Goal: Transaction & Acquisition: Purchase product/service

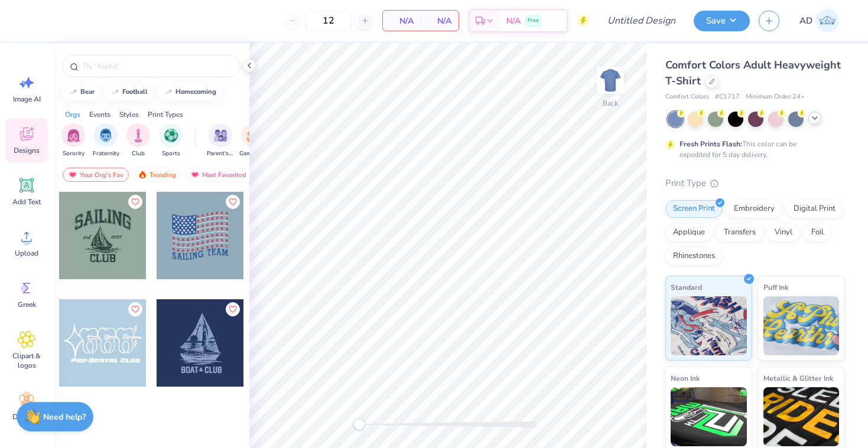
click at [819, 121] on div at bounding box center [814, 118] width 13 height 13
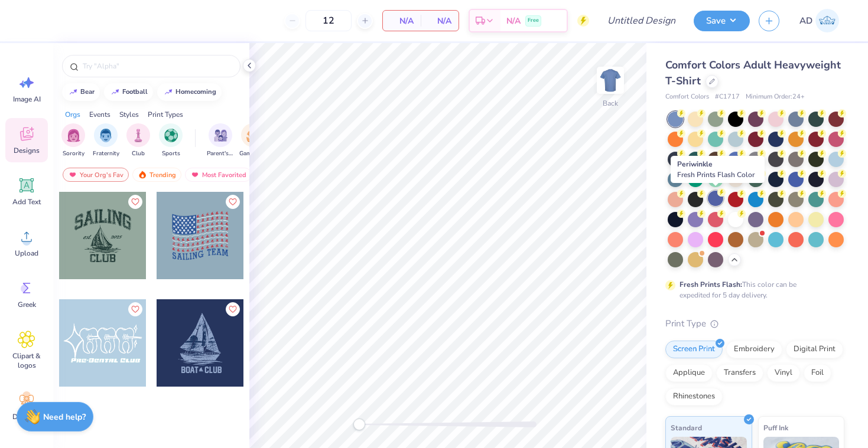
click at [713, 198] on div at bounding box center [715, 198] width 15 height 15
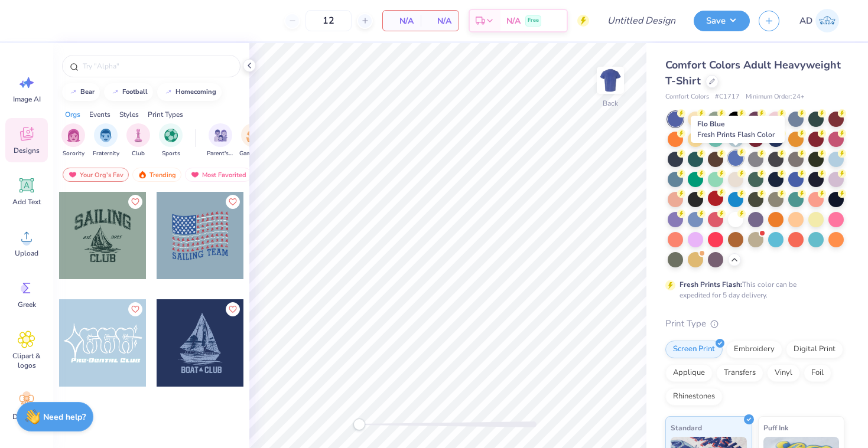
click at [732, 159] on div at bounding box center [735, 158] width 15 height 15
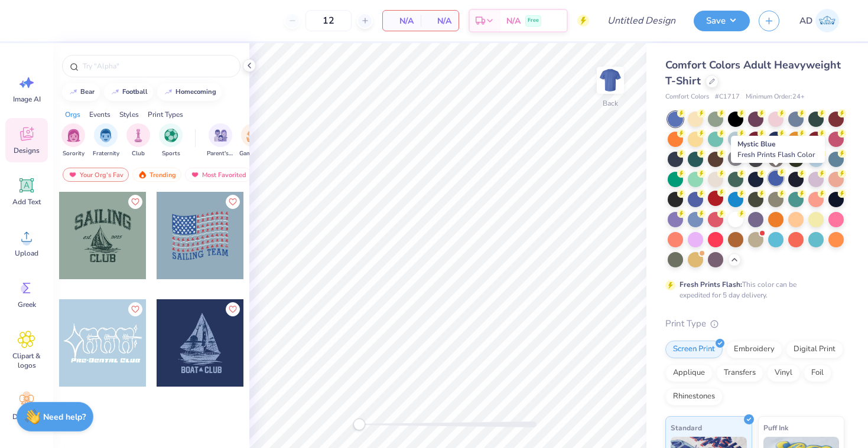
click at [774, 178] on div at bounding box center [775, 178] width 15 height 15
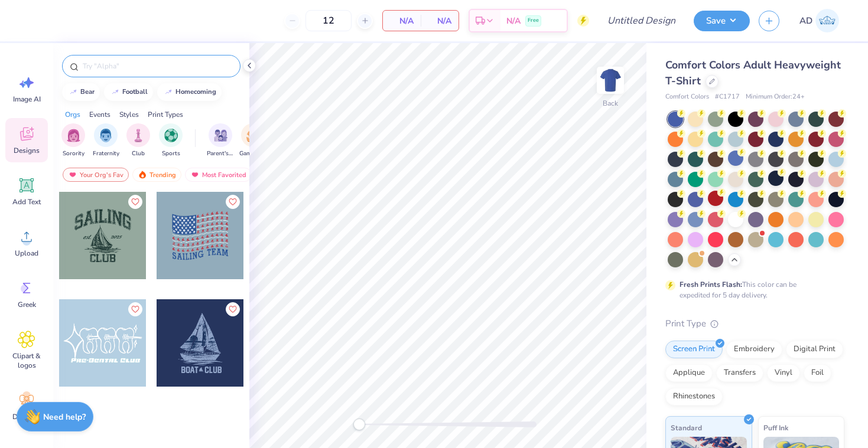
click at [118, 76] on div at bounding box center [151, 66] width 178 height 22
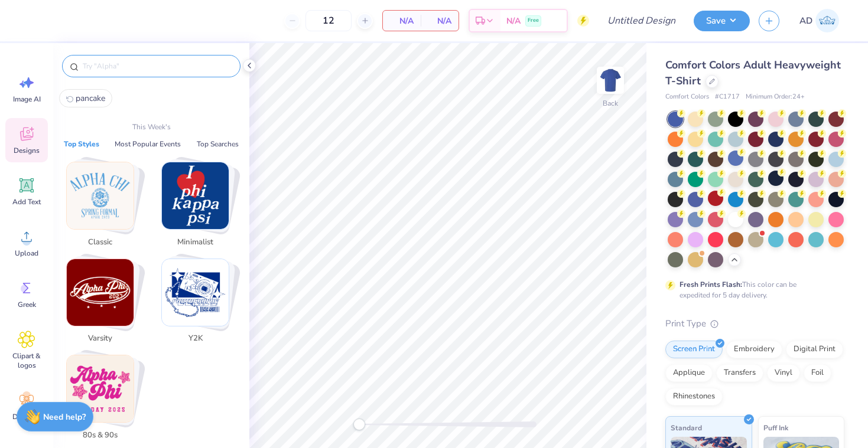
click at [119, 61] on input "text" at bounding box center [157, 66] width 151 height 12
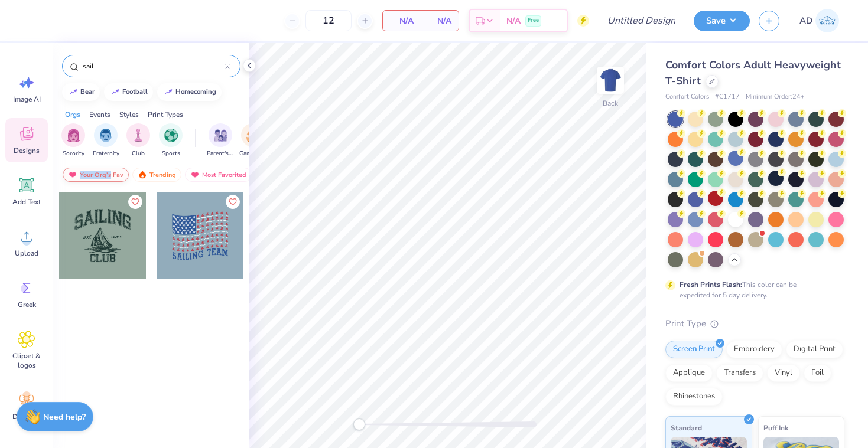
click at [111, 170] on div "Your Org's Fav" at bounding box center [96, 175] width 66 height 14
click at [119, 173] on div "Your Org's Fav" at bounding box center [96, 175] width 66 height 14
click at [136, 74] on div "sail" at bounding box center [151, 66] width 178 height 22
click at [119, 68] on input "sail" at bounding box center [154, 66] width 144 height 12
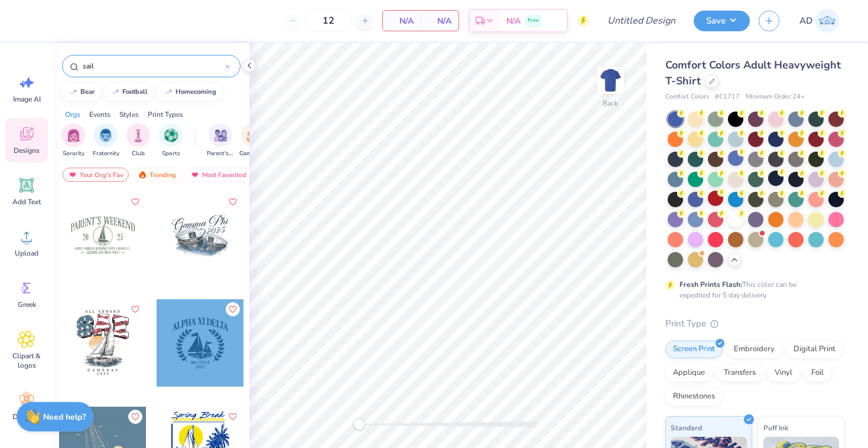
click at [113, 67] on input "sail" at bounding box center [154, 66] width 144 height 12
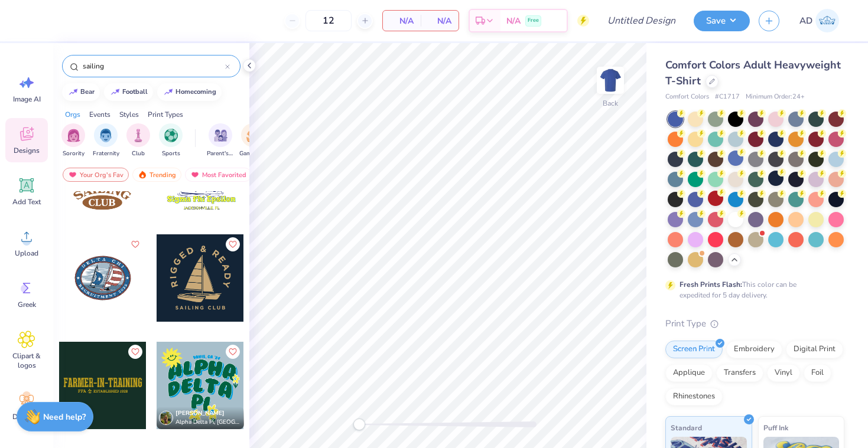
scroll to position [611, 0]
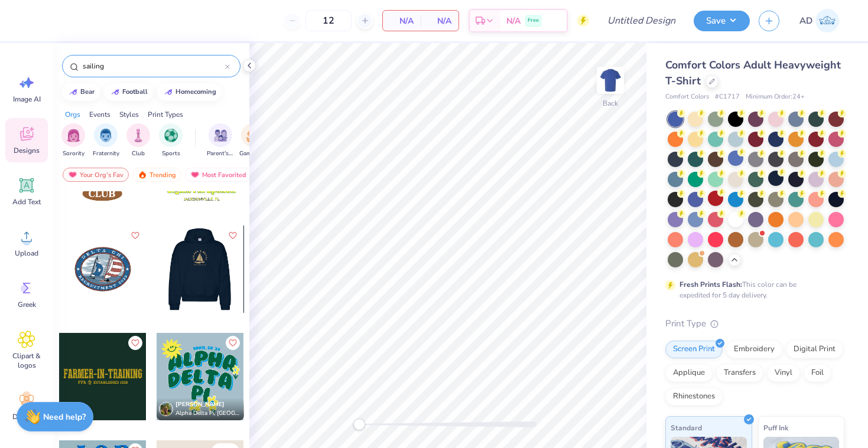
type input "sailing"
click at [176, 291] on div at bounding box center [199, 269] width 87 height 87
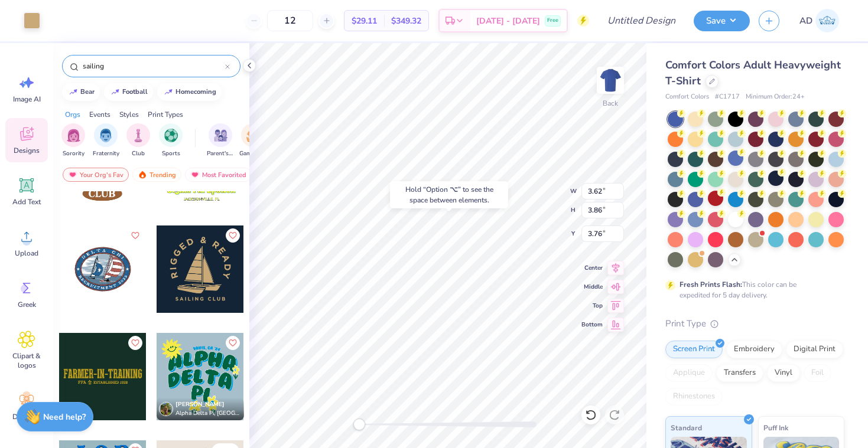
type input "4.97"
type input "3.47"
type input "3.00"
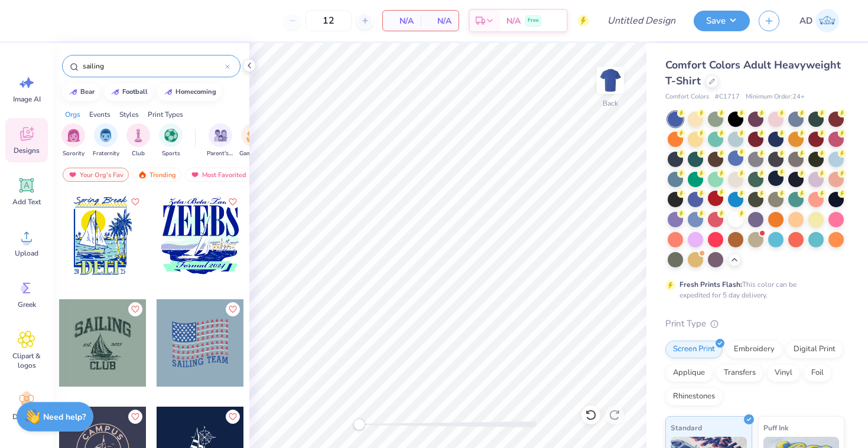
scroll to position [0, 0]
click at [117, 64] on input "sailing" at bounding box center [154, 66] width 144 height 12
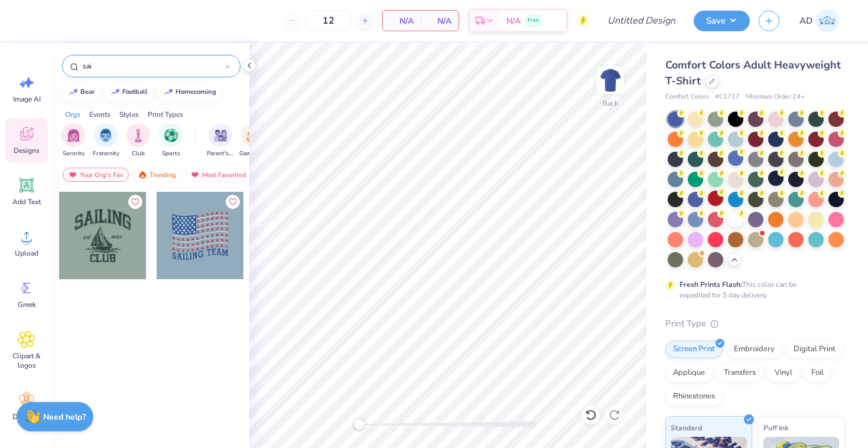
type input "sail"
click at [77, 177] on img at bounding box center [72, 175] width 9 height 8
click at [200, 66] on input "sail" at bounding box center [154, 66] width 144 height 12
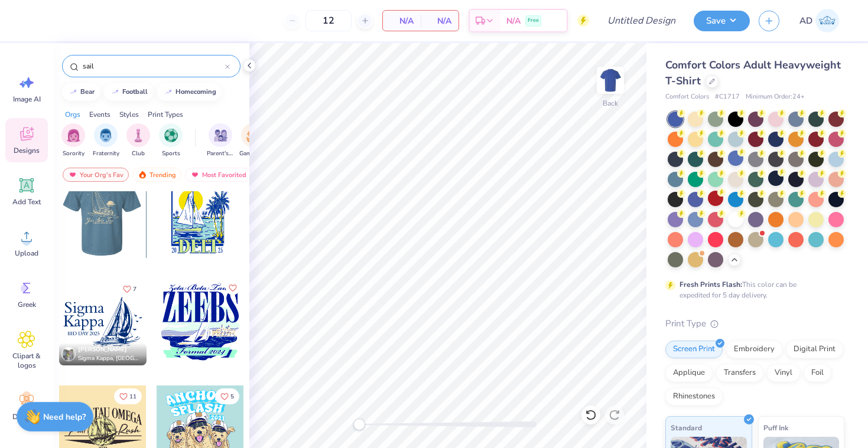
scroll to position [237, 0]
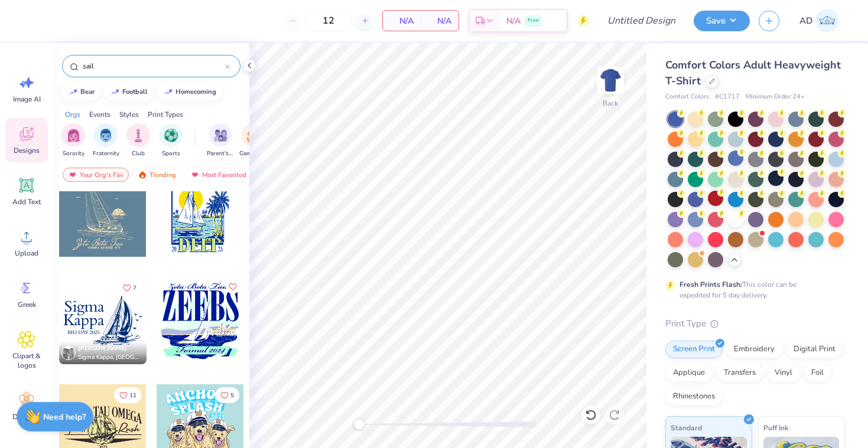
click at [98, 216] on div at bounding box center [102, 213] width 87 height 87
click at [616, 74] on img at bounding box center [610, 80] width 47 height 47
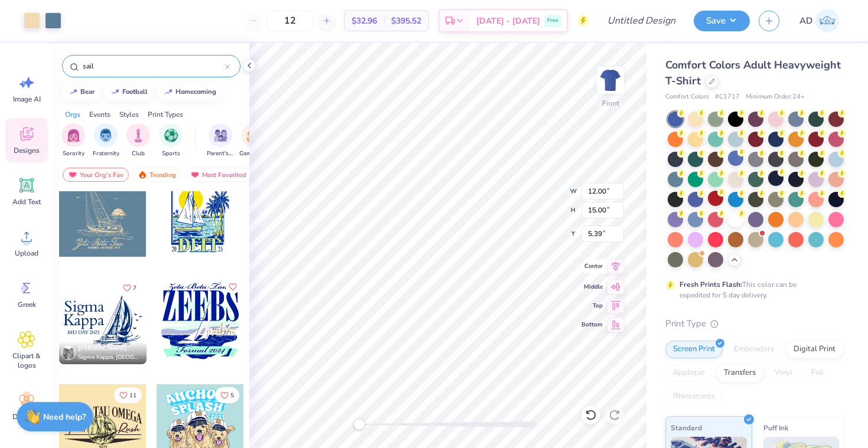
click at [613, 270] on icon at bounding box center [615, 266] width 17 height 14
click at [614, 266] on icon at bounding box center [615, 266] width 17 height 14
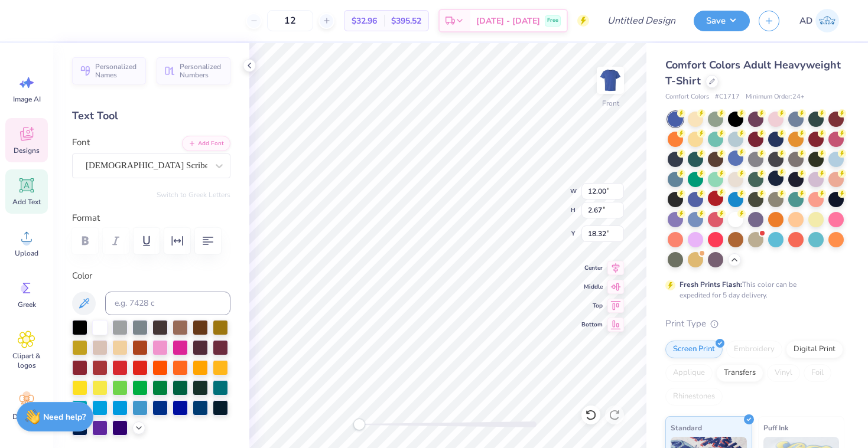
scroll to position [0, 0]
type textarea "Z"
type textarea "UCSB"
click at [615, 263] on icon at bounding box center [616, 266] width 8 height 10
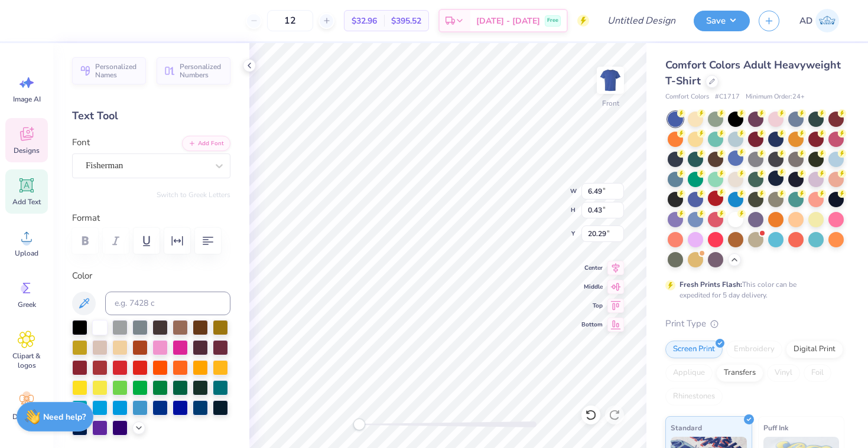
type input "6.09"
type input "1.73"
type input "18.79"
type input "6.09"
type input "1.73"
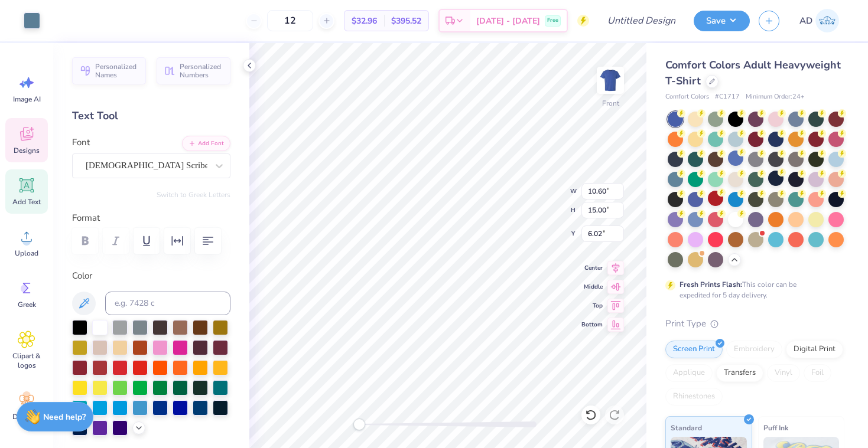
type input "18.79"
type textarea "W"
type textarea "Club Sailing team 24-25"
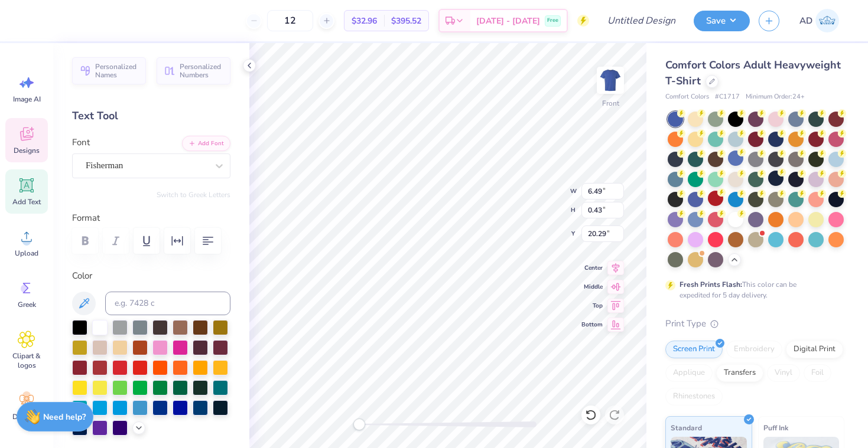
scroll to position [0, 5]
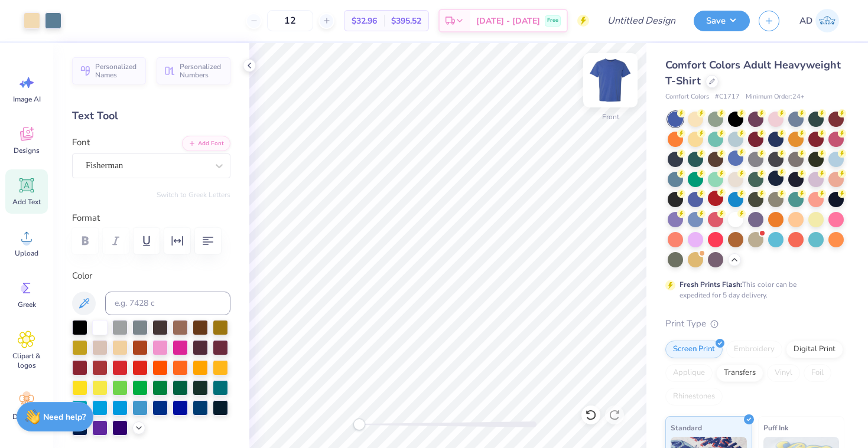
click at [607, 80] on img at bounding box center [610, 80] width 47 height 47
click at [599, 82] on img at bounding box center [610, 80] width 47 height 47
click at [607, 74] on img at bounding box center [610, 80] width 47 height 47
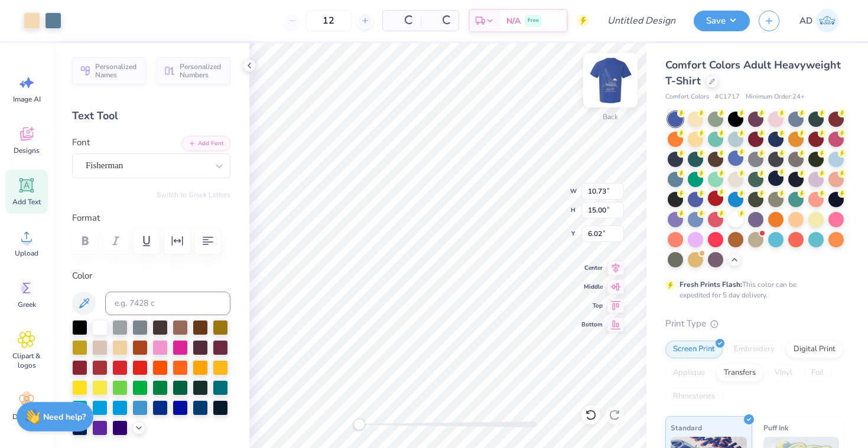
type input "10.56"
type input "14.76"
type input "3.62"
type input "1.23"
type input "1.72"
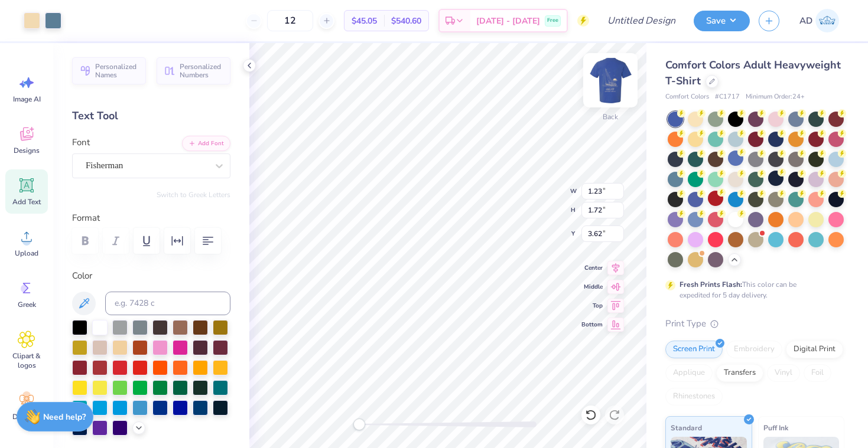
type input "3.00"
type input "1.76"
type input "2.45"
click at [607, 80] on img at bounding box center [610, 80] width 47 height 47
click at [604, 82] on img at bounding box center [610, 80] width 47 height 47
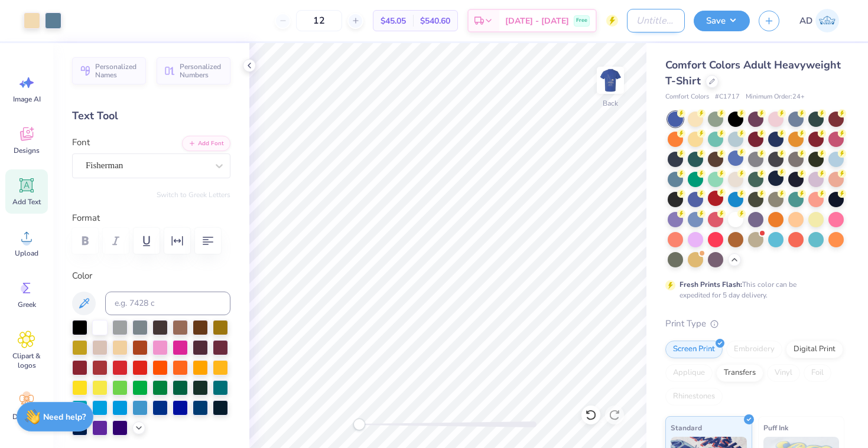
click at [637, 20] on input "Design Title" at bounding box center [656, 21] width 58 height 24
click at [351, 21] on div "12 $45.05 Per Item $540.60 Total Est. Delivery Sep 22 - 25 Free" at bounding box center [329, 20] width 519 height 41
type input "1"
type input "24"
click at [650, 16] on input "Design Title" at bounding box center [656, 21] width 58 height 24
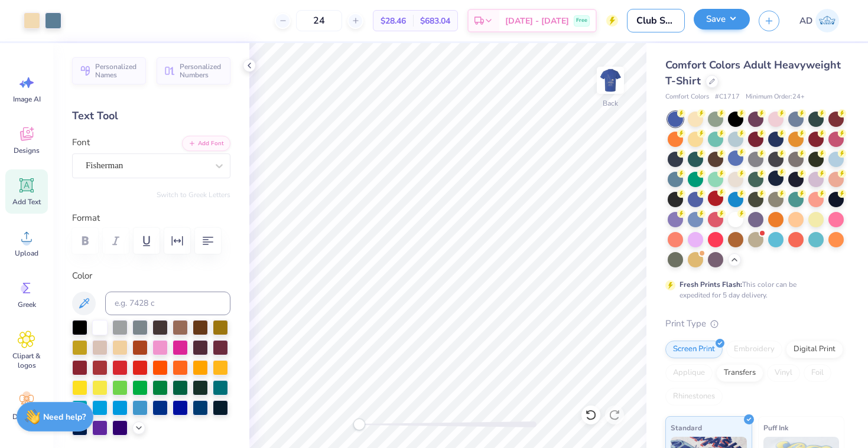
type input "Club Sailing t-shirts"
click at [711, 17] on button "Save" at bounding box center [721, 19] width 56 height 21
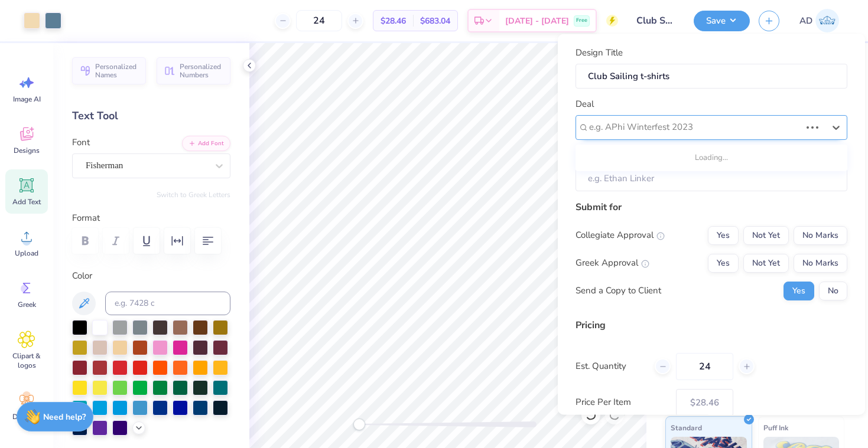
click at [675, 121] on div "e.g. APhi Winterfest 2023" at bounding box center [694, 127] width 211 height 14
click at [669, 151] on div "sailing team merch" at bounding box center [711, 158] width 262 height 19
type input "[PERSON_NAME]"
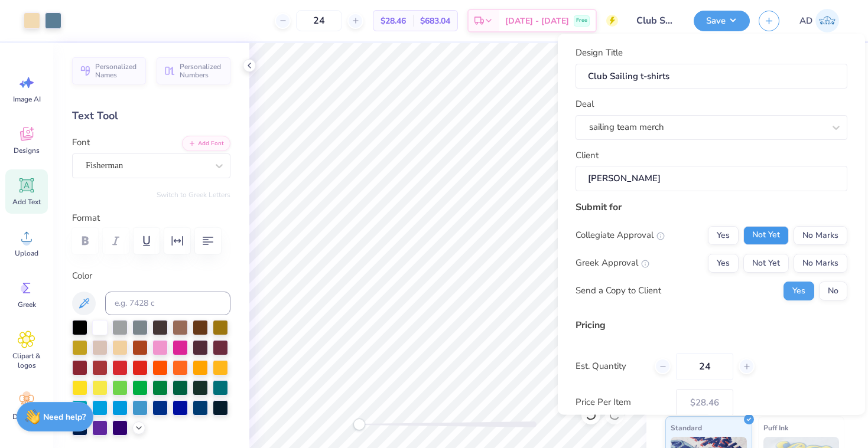
click at [787, 239] on button "Not Yet" at bounding box center [765, 235] width 45 height 19
click at [812, 265] on button "No Marks" at bounding box center [820, 262] width 54 height 19
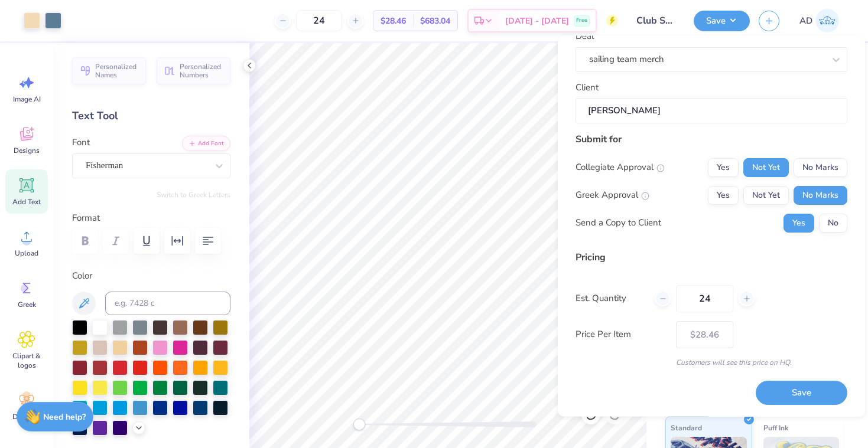
scroll to position [69, 0]
click at [786, 394] on button "Save" at bounding box center [801, 394] width 92 height 24
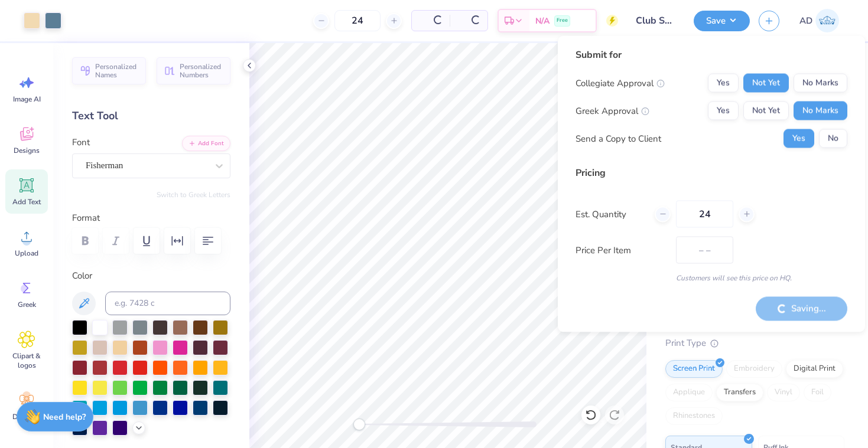
type input "$28.46"
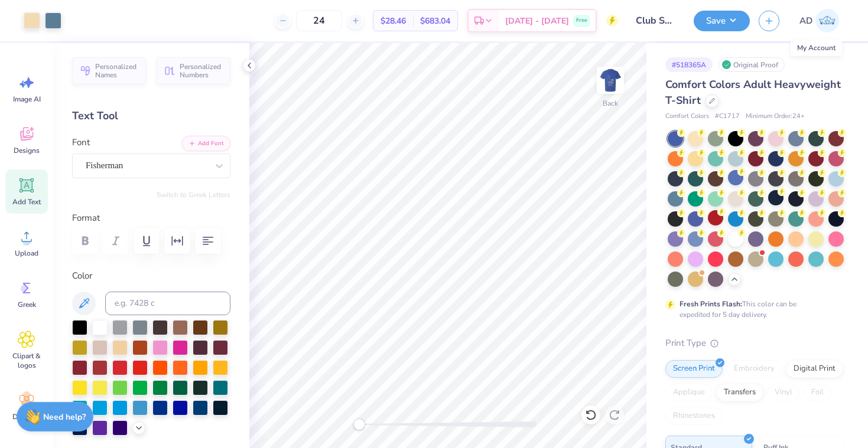
click at [825, 22] on img at bounding box center [827, 21] width 24 height 24
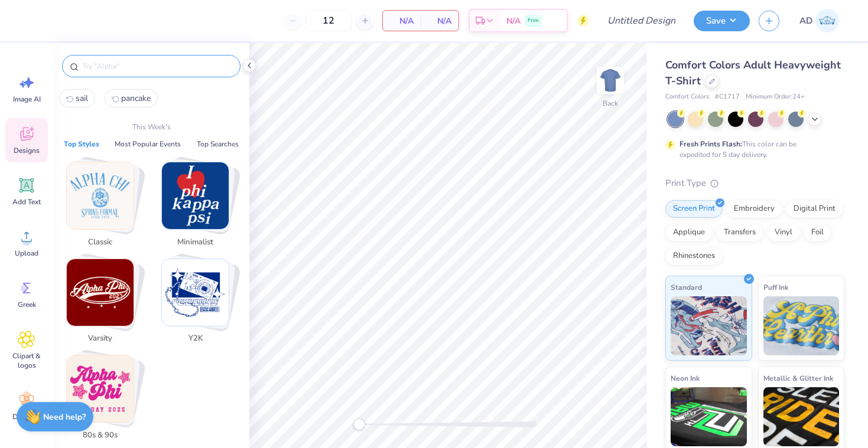
click at [173, 66] on input "text" at bounding box center [157, 66] width 151 height 12
click at [819, 181] on div "Print Type" at bounding box center [754, 184] width 179 height 14
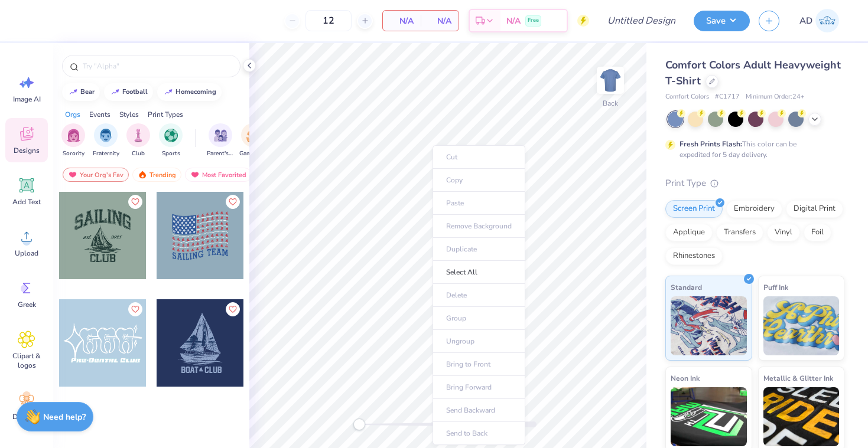
click at [738, 186] on div "Print Type" at bounding box center [754, 184] width 179 height 14
click at [821, 24] on img at bounding box center [827, 21] width 24 height 24
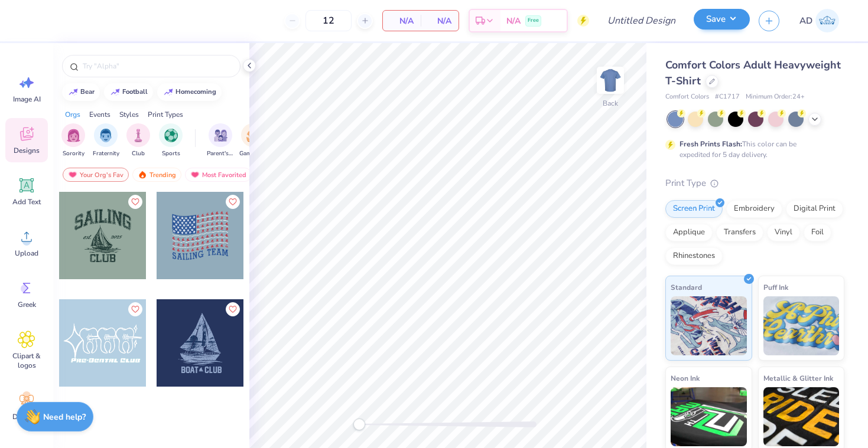
click at [720, 19] on button "Save" at bounding box center [721, 19] width 56 height 21
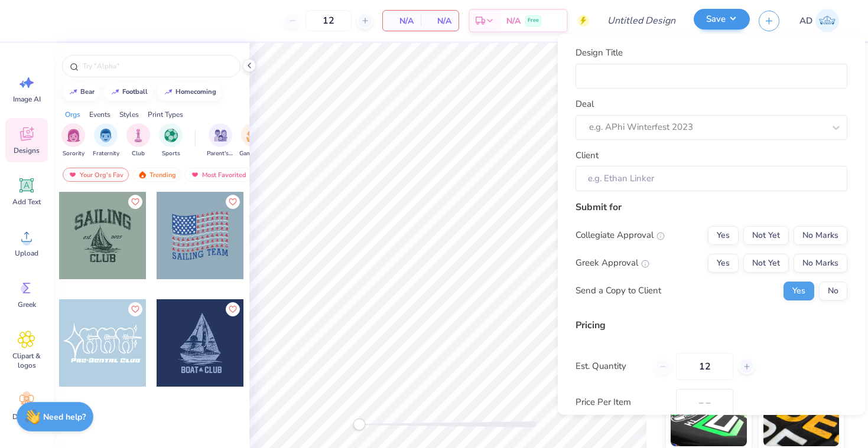
click at [721, 22] on button "Save" at bounding box center [721, 19] width 56 height 21
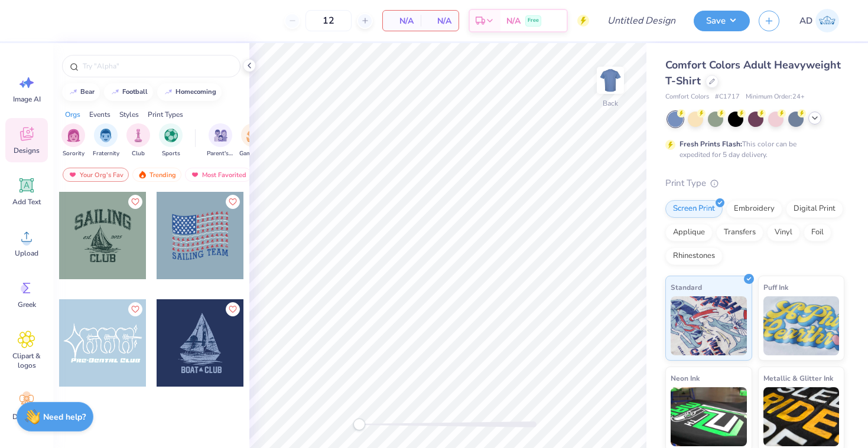
click at [814, 123] on div at bounding box center [814, 118] width 13 height 13
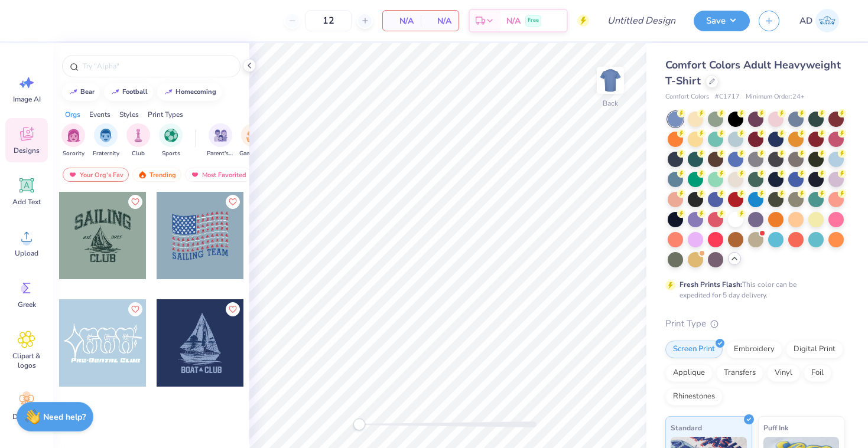
click at [724, 289] on div "Fresh Prints Flash: This color can be expedited for 5 day delivery." at bounding box center [751, 289] width 145 height 21
click at [712, 85] on div at bounding box center [711, 80] width 13 height 13
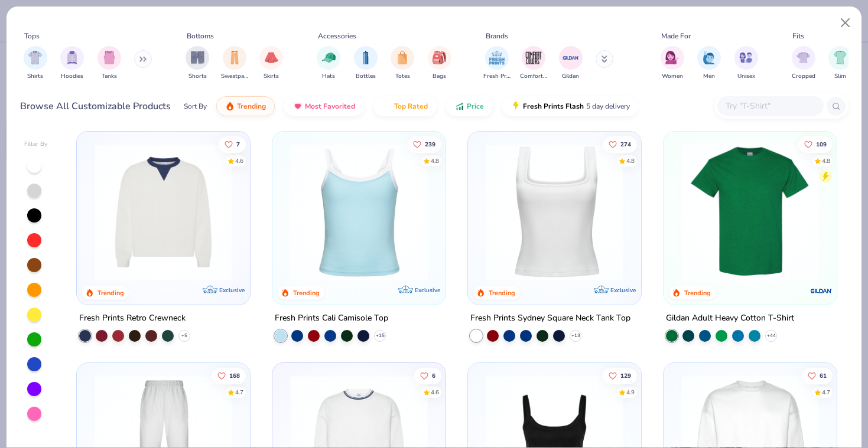
scroll to position [241, 0]
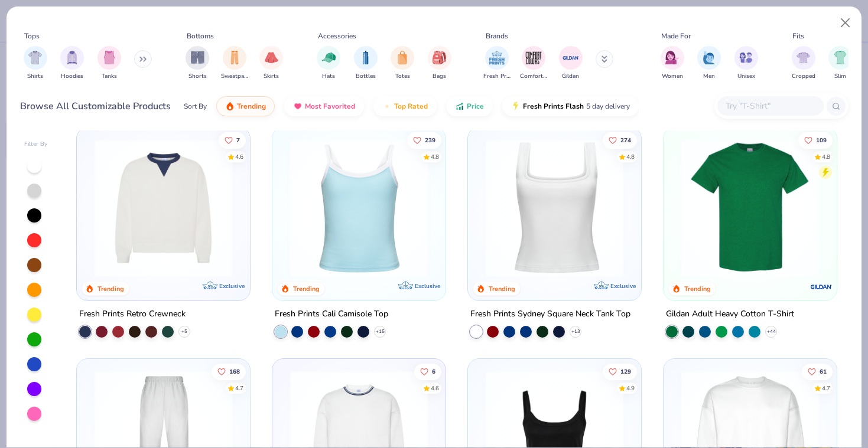
click at [204, 256] on img at bounding box center [163, 208] width 149 height 138
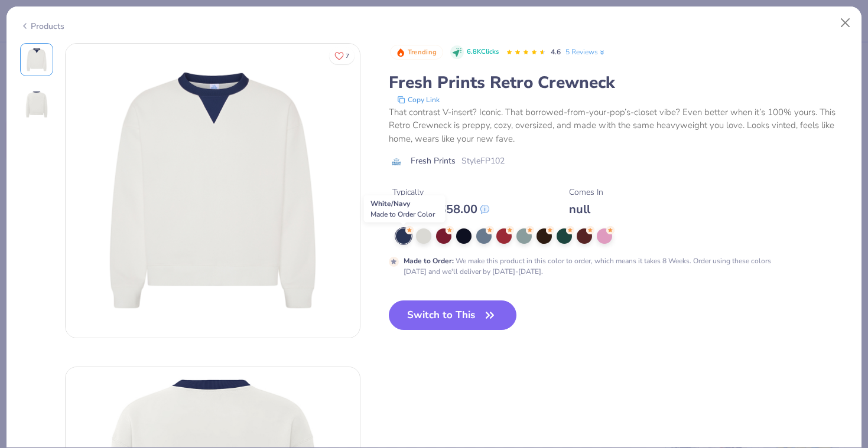
click at [400, 236] on div at bounding box center [403, 236] width 15 height 15
click at [420, 238] on div at bounding box center [423, 234] width 15 height 15
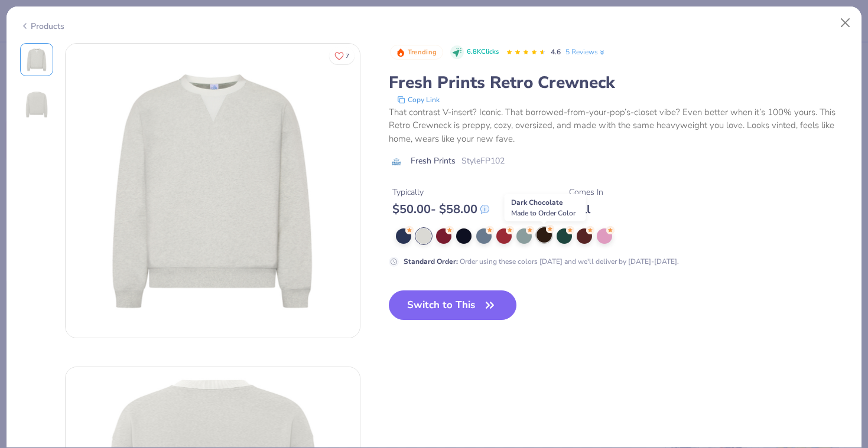
click at [543, 238] on div at bounding box center [543, 234] width 15 height 15
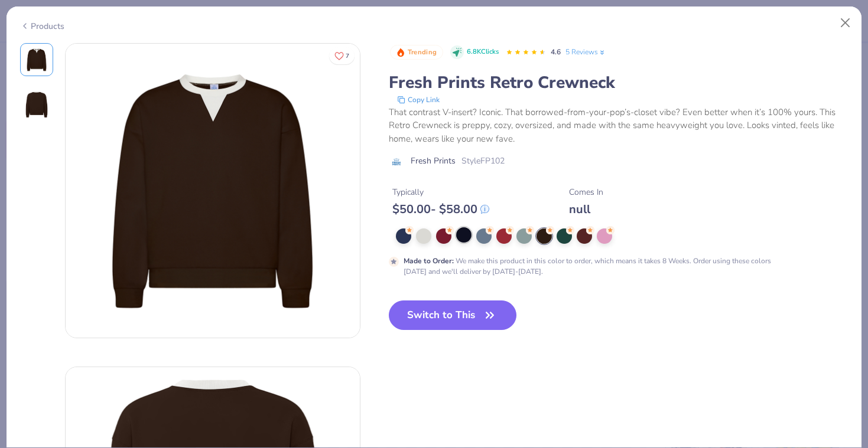
click at [461, 235] on div at bounding box center [463, 234] width 15 height 15
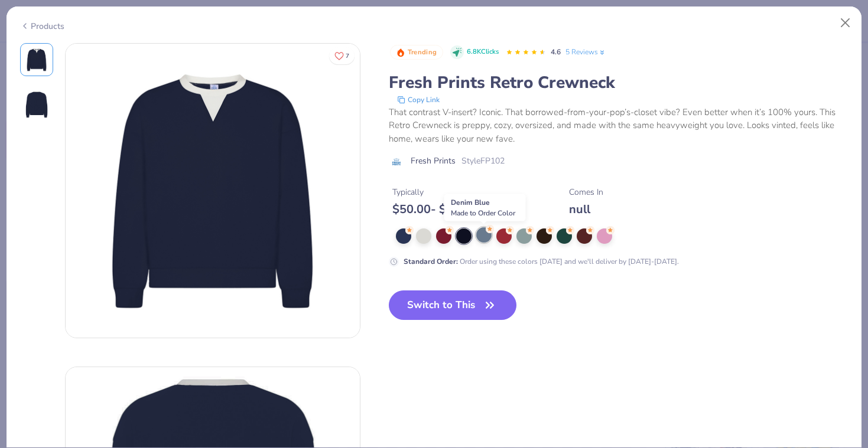
click at [481, 238] on div at bounding box center [483, 234] width 15 height 15
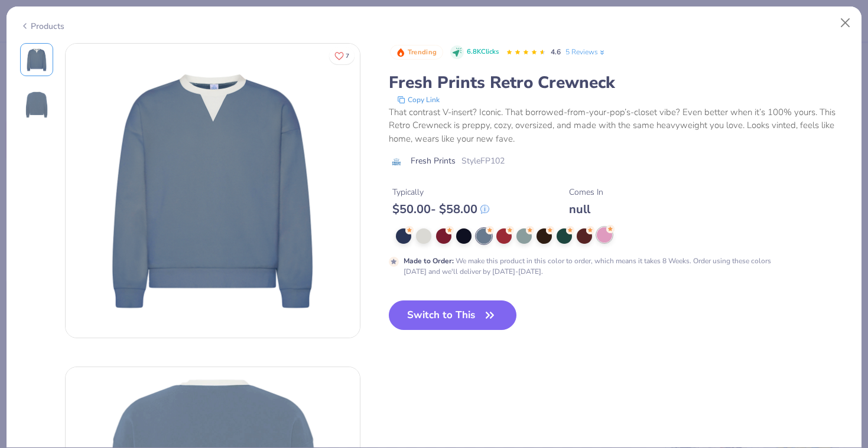
click at [604, 243] on div at bounding box center [604, 234] width 15 height 15
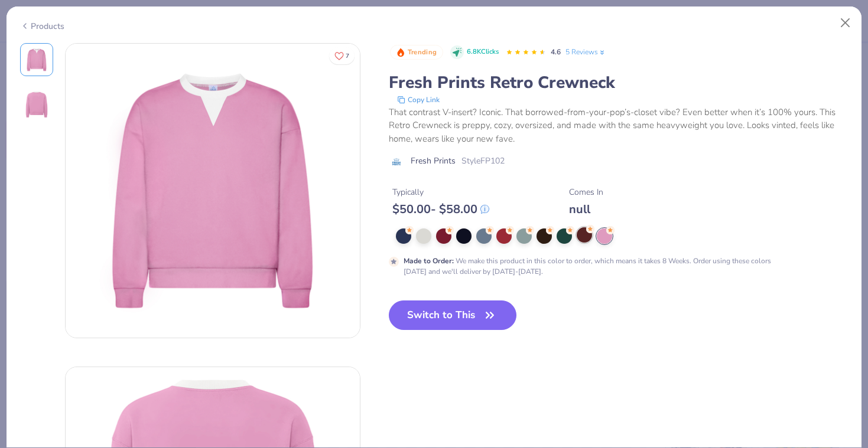
click at [580, 237] on div at bounding box center [583, 234] width 15 height 15
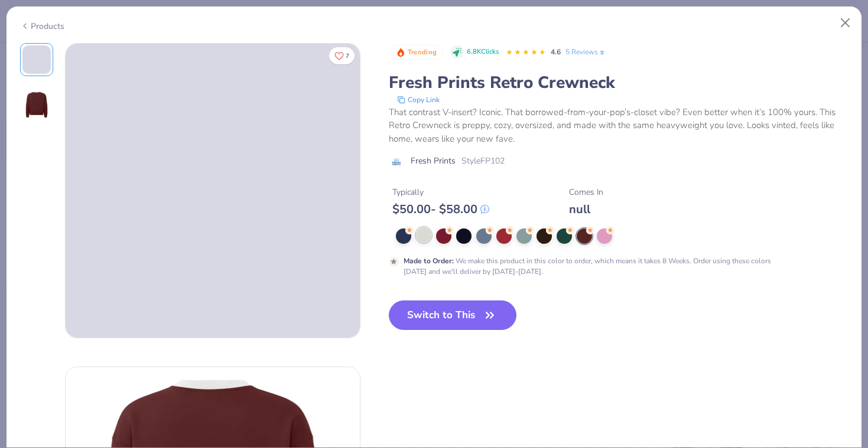
click at [424, 239] on div at bounding box center [423, 234] width 15 height 15
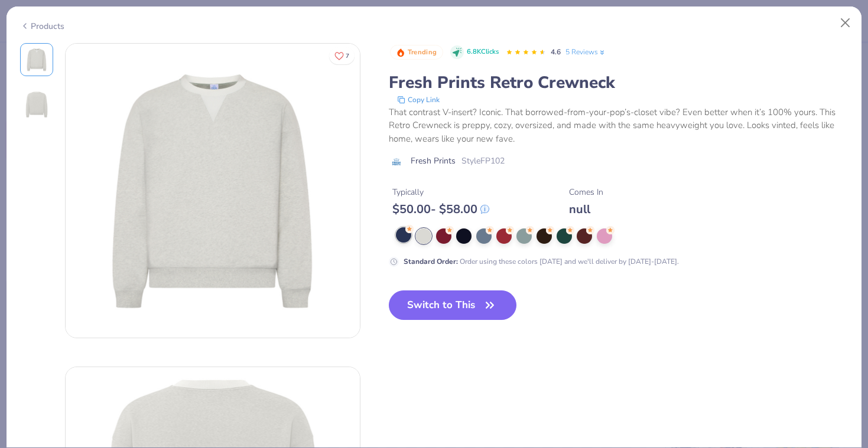
click at [399, 235] on div at bounding box center [403, 234] width 15 height 15
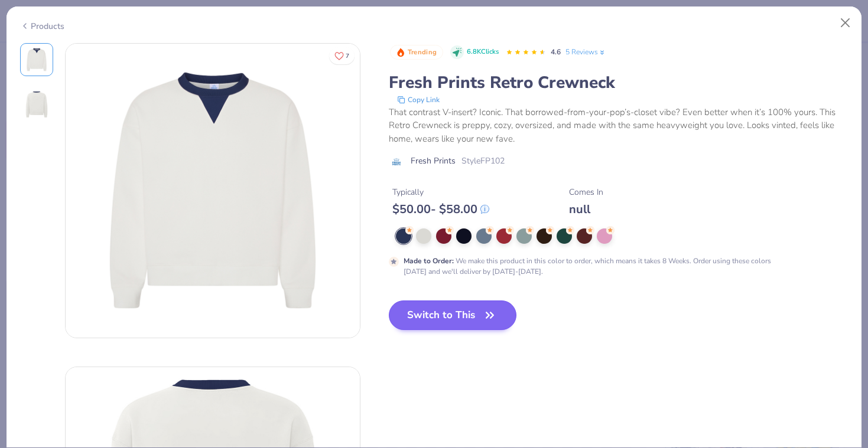
click at [448, 311] on button "Switch to This" at bounding box center [453, 316] width 128 height 30
type textarea "x"
type input "50"
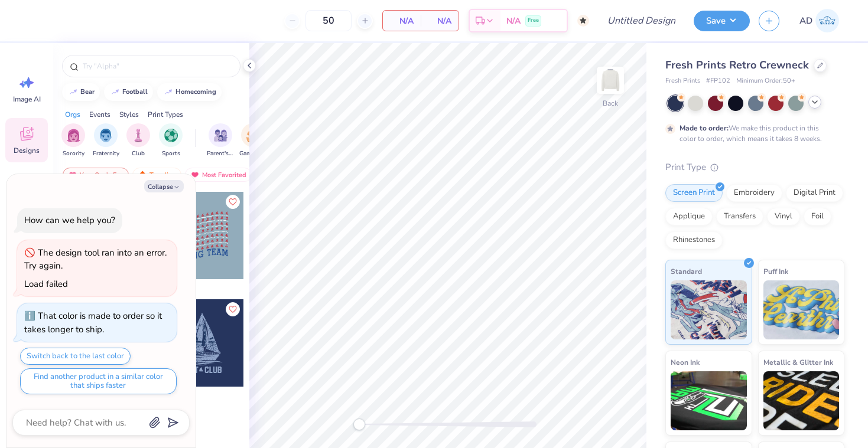
click at [170, 177] on div "Collapse How can we help you? The design tool ran into an error. Try again. Loa…" at bounding box center [100, 310] width 189 height 273
click at [171, 185] on button "Collapse" at bounding box center [164, 186] width 40 height 12
type textarea "x"
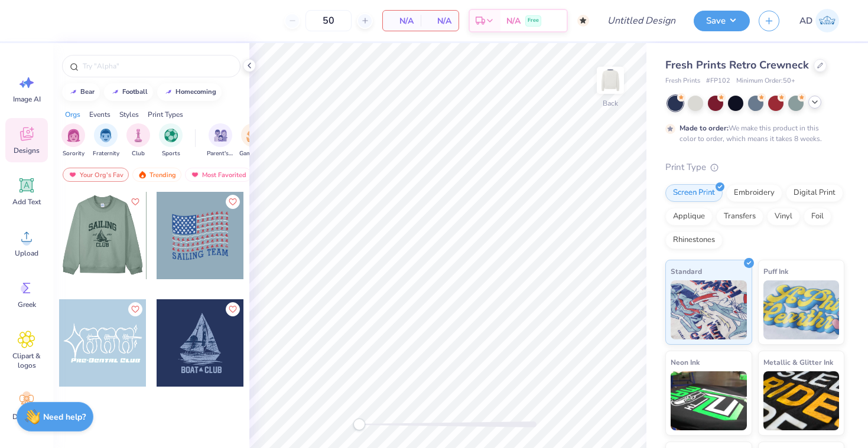
click at [89, 234] on div at bounding box center [101, 235] width 87 height 87
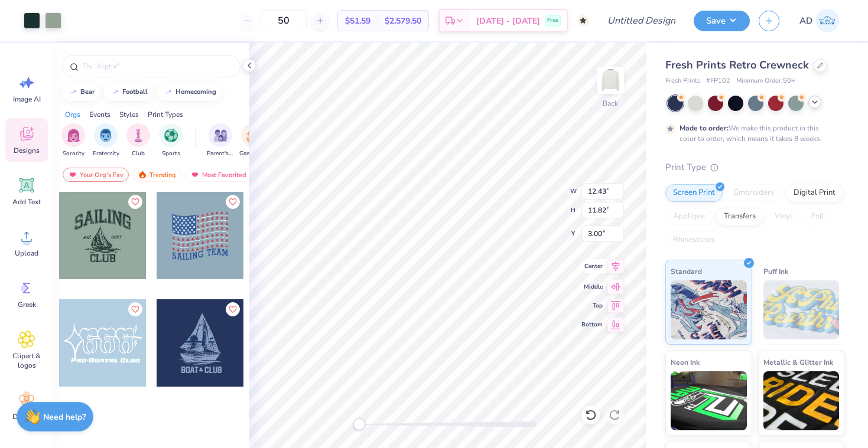
click at [618, 263] on icon at bounding box center [616, 266] width 8 height 10
click at [617, 268] on icon at bounding box center [616, 266] width 8 height 10
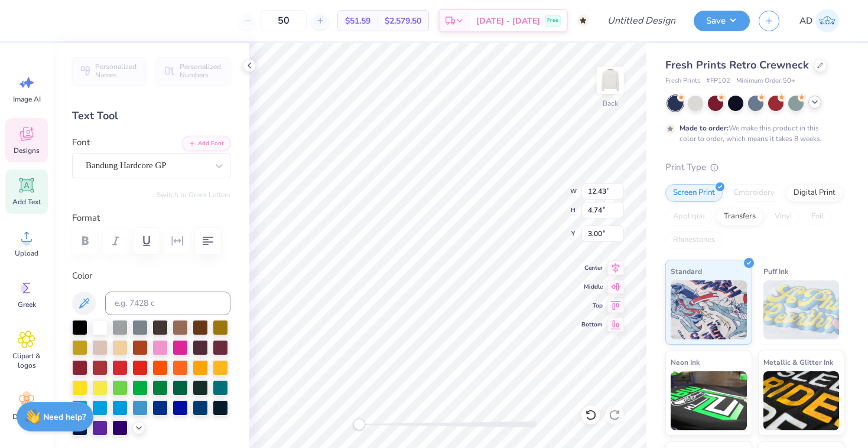
scroll to position [0, 1]
type textarea "UCSB SAILING"
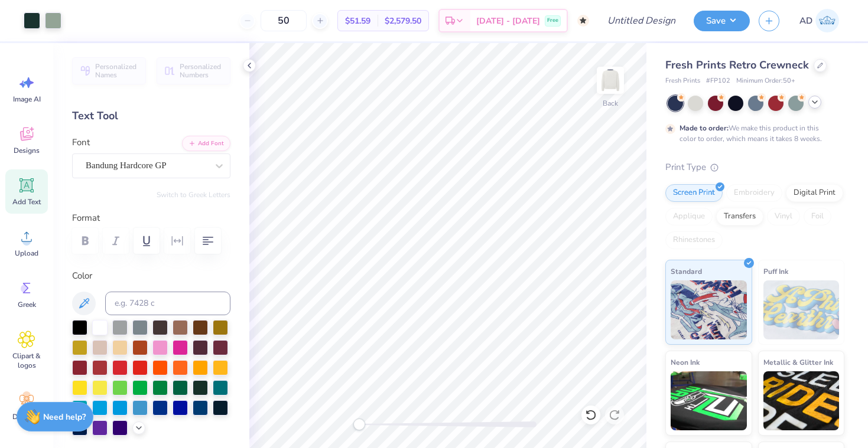
click at [222, 278] on label "Color" at bounding box center [151, 276] width 158 height 14
type input "5.58"
type input "1.82"
type input "13.00"
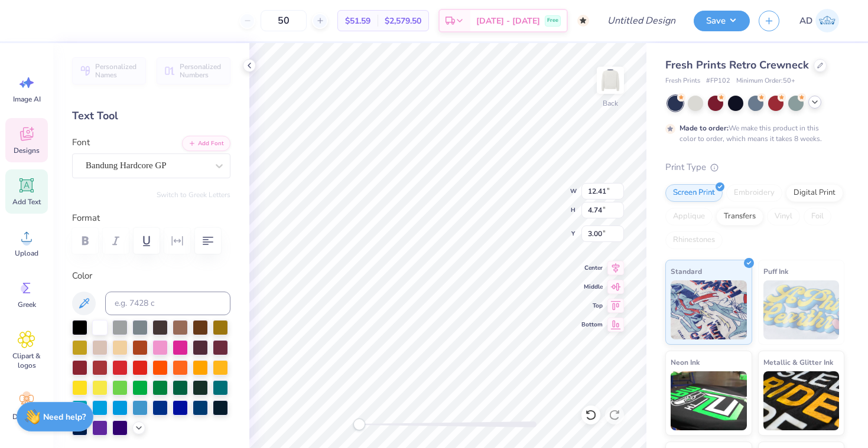
type input "7.88"
type input "6.06"
type input "6.70"
type input "11.06"
type input "8.46"
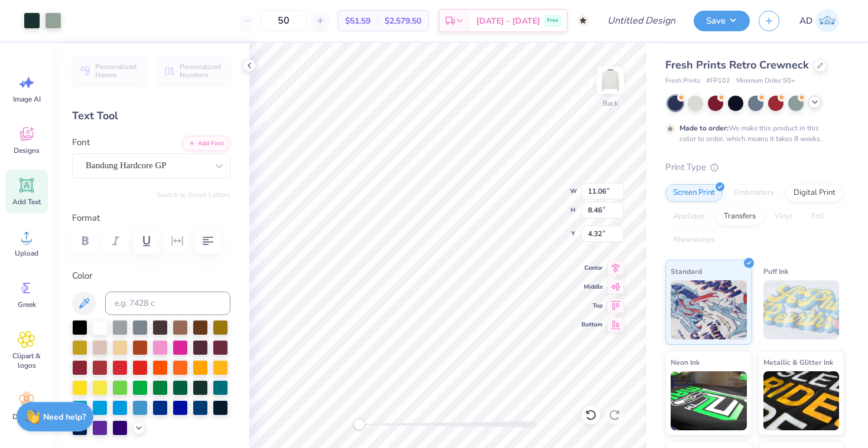
type input "3.87"
click at [617, 266] on icon at bounding box center [615, 266] width 17 height 14
click at [618, 261] on icon at bounding box center [615, 266] width 17 height 14
type input "11.06"
type input "8.46"
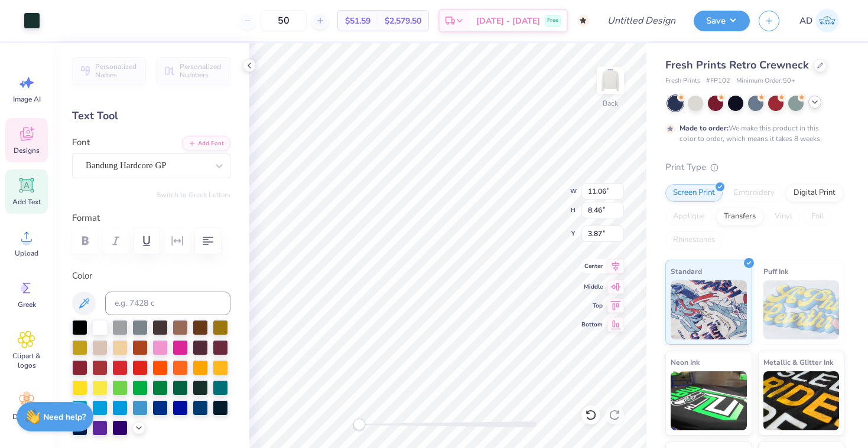
type input "3.87"
click at [614, 266] on icon at bounding box center [615, 266] width 17 height 14
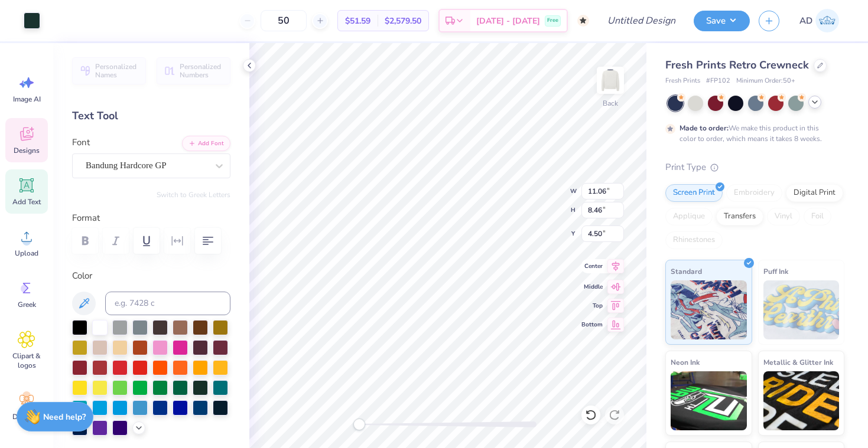
click at [614, 266] on icon at bounding box center [615, 266] width 17 height 14
click at [28, 22] on div at bounding box center [32, 19] width 17 height 17
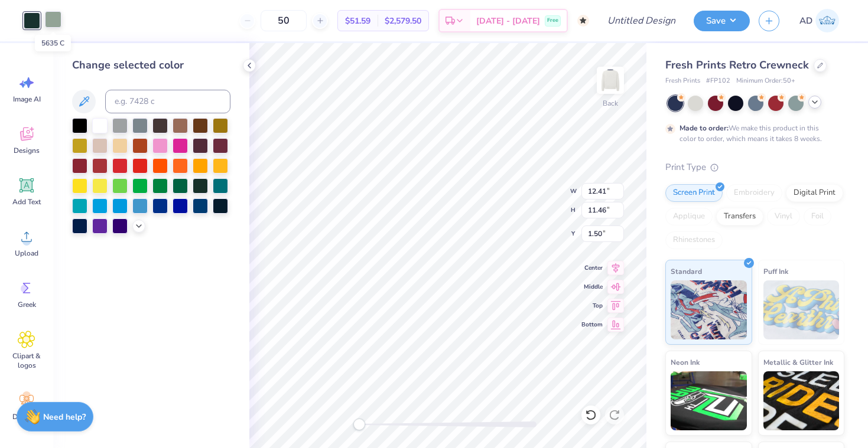
click at [53, 18] on div at bounding box center [53, 19] width 17 height 17
click at [142, 224] on icon at bounding box center [138, 224] width 9 height 9
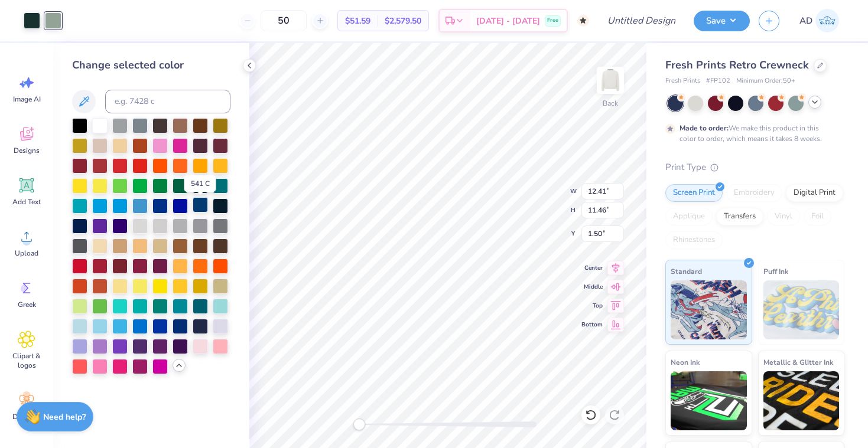
click at [201, 206] on div at bounding box center [200, 204] width 15 height 15
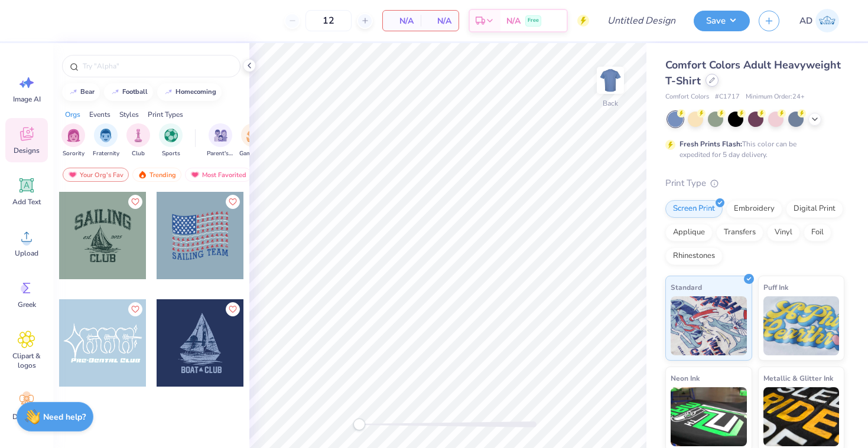
click at [712, 77] on div at bounding box center [711, 80] width 13 height 13
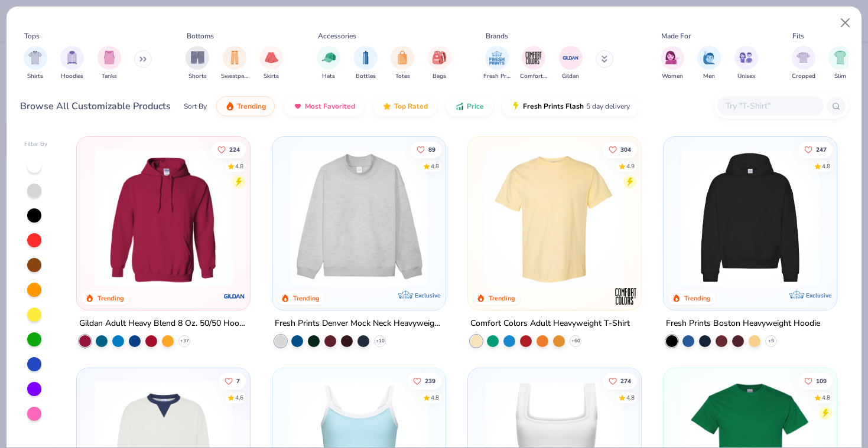
click at [168, 415] on img at bounding box center [163, 449] width 149 height 138
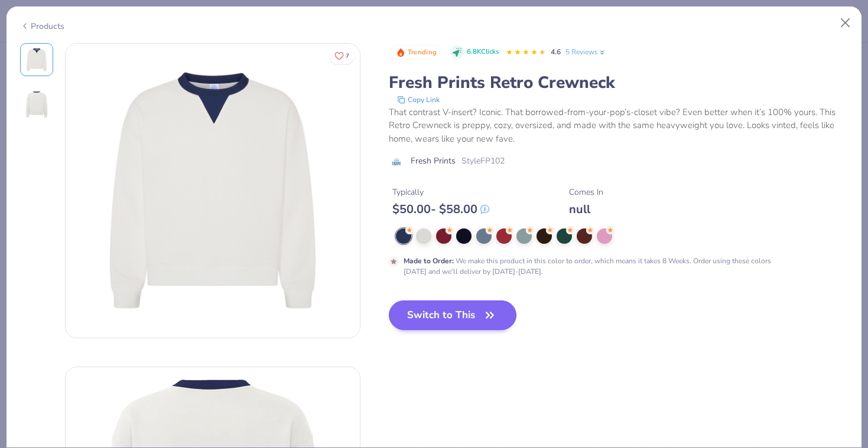
click at [462, 314] on button "Switch to This" at bounding box center [453, 316] width 128 height 30
type input "50"
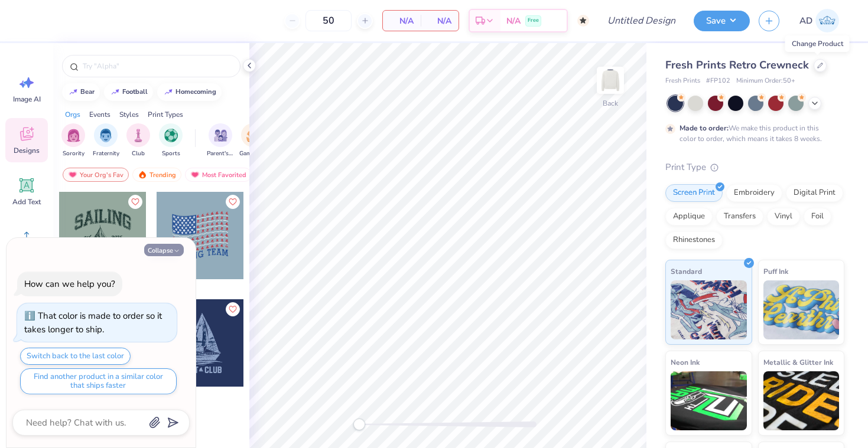
click at [175, 252] on icon "button" at bounding box center [176, 250] width 7 height 7
type textarea "x"
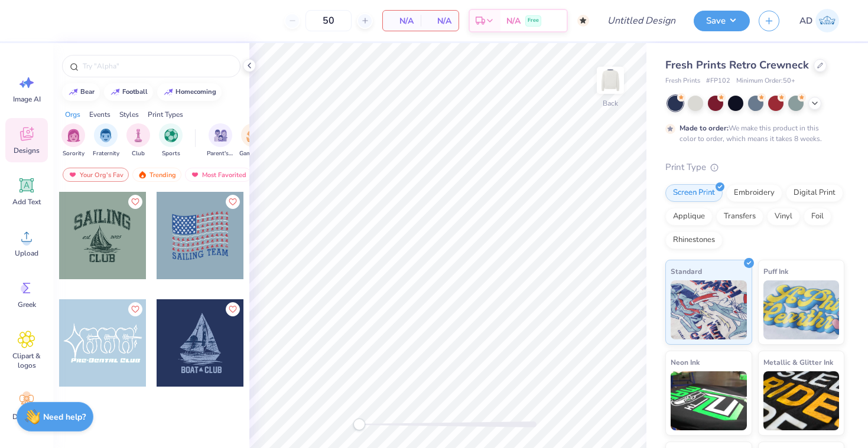
click at [113, 242] on div at bounding box center [101, 235] width 87 height 87
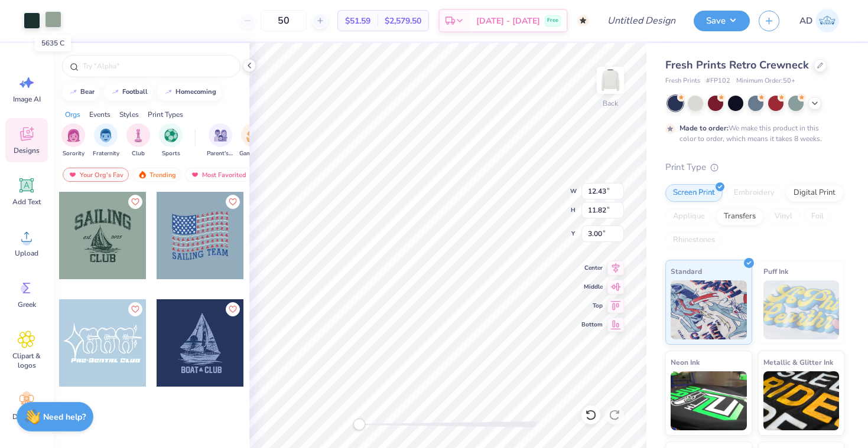
click at [53, 22] on div at bounding box center [53, 19] width 17 height 17
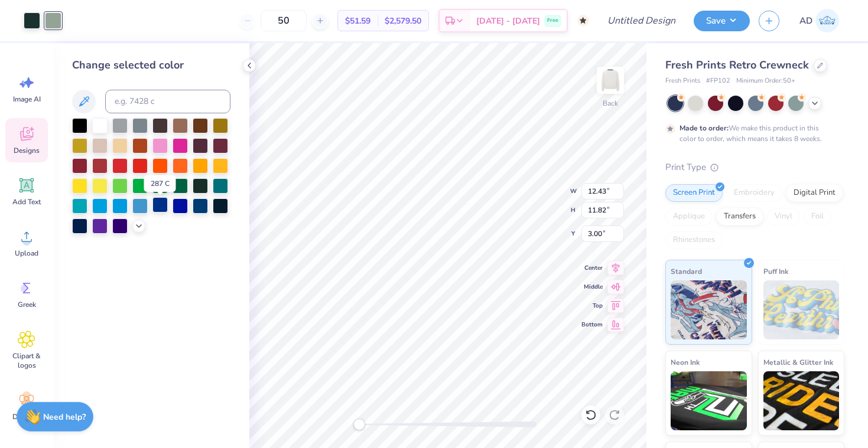
click at [163, 209] on div at bounding box center [159, 204] width 15 height 15
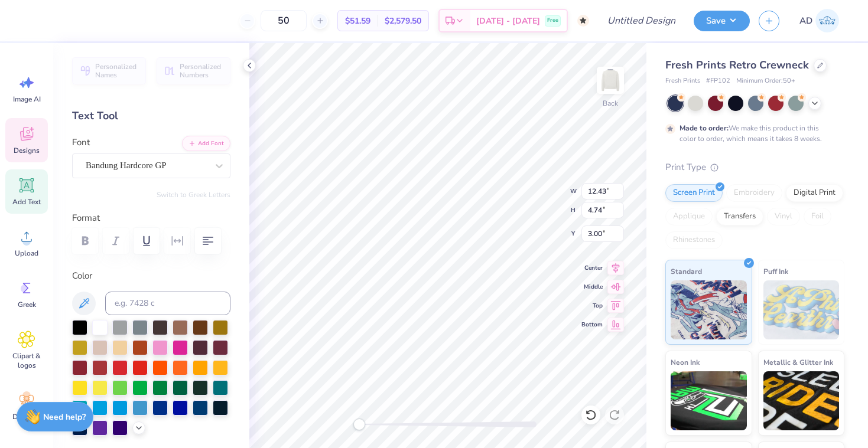
scroll to position [0, 1]
type textarea "UCSB SAILING"
type input "5.58"
type input "1.82"
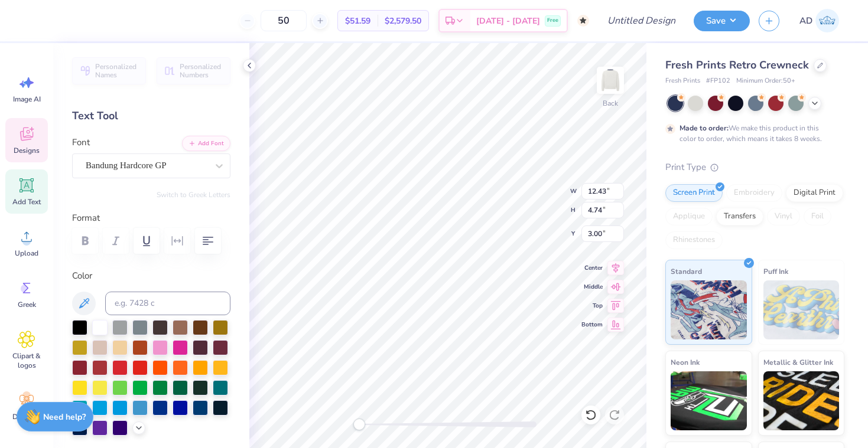
type input "13.00"
type textarea "TEAM"
type input "1.82"
type input "0.91"
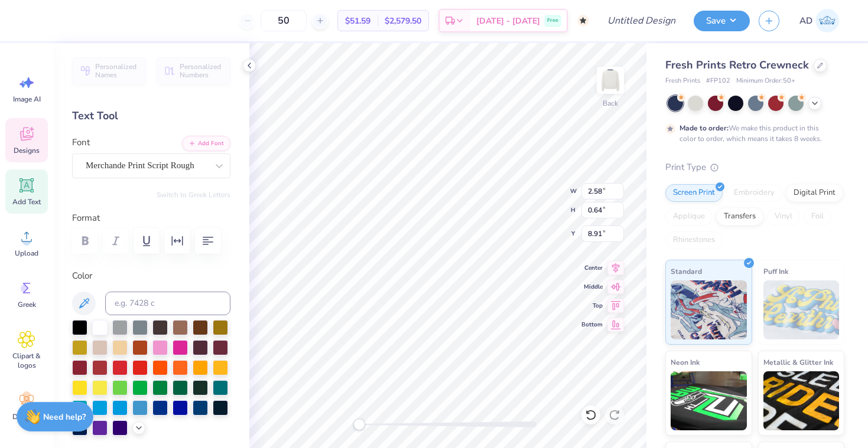
type input "8.77"
type input "11.67"
type input "8.93"
click at [618, 268] on icon at bounding box center [615, 266] width 17 height 14
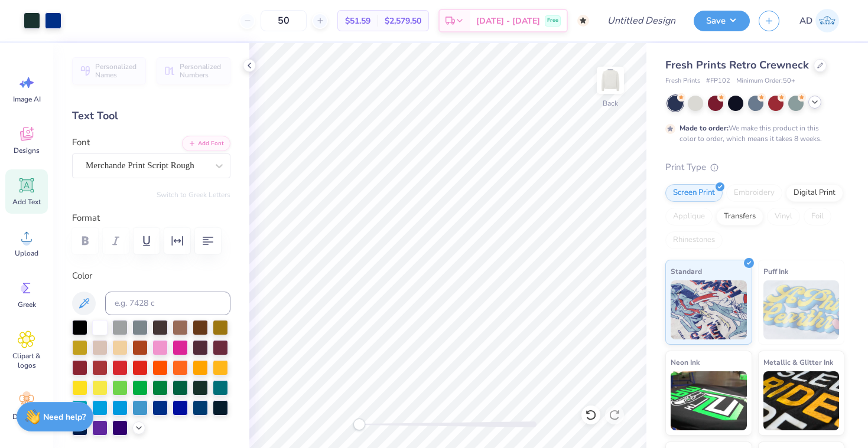
click at [816, 101] on polyline at bounding box center [814, 102] width 5 height 2
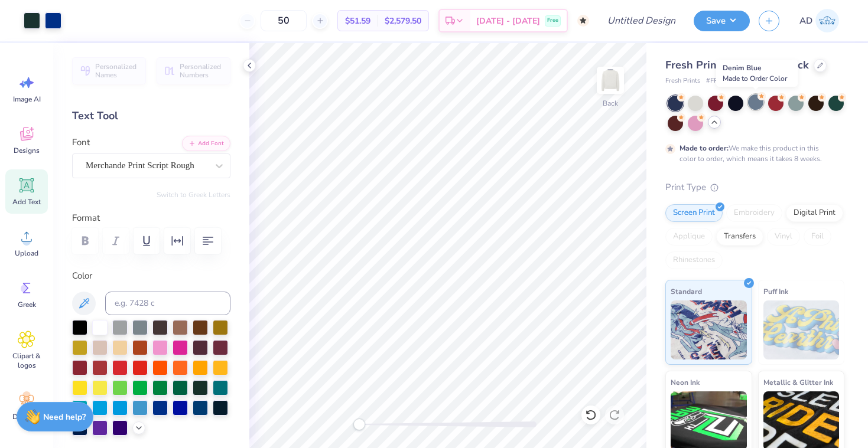
click at [750, 102] on div at bounding box center [755, 102] width 15 height 15
click at [696, 106] on div at bounding box center [695, 102] width 15 height 15
click at [738, 101] on div at bounding box center [735, 102] width 15 height 15
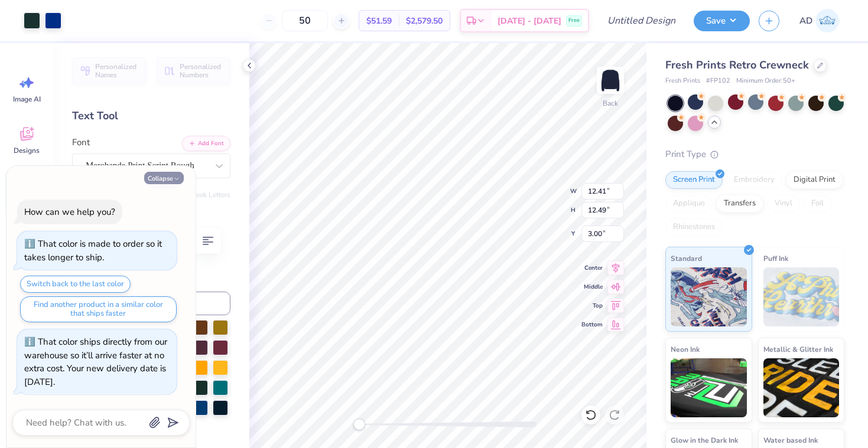
click at [171, 177] on button "Collapse" at bounding box center [164, 178] width 40 height 12
type textarea "x"
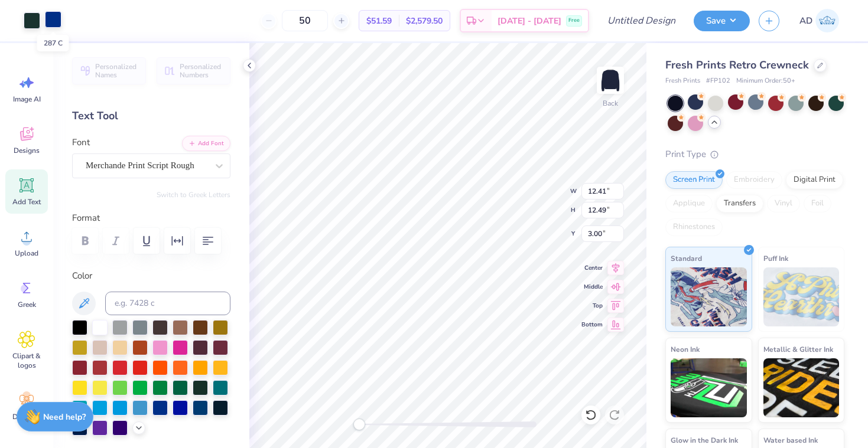
click at [47, 19] on div at bounding box center [53, 19] width 17 height 17
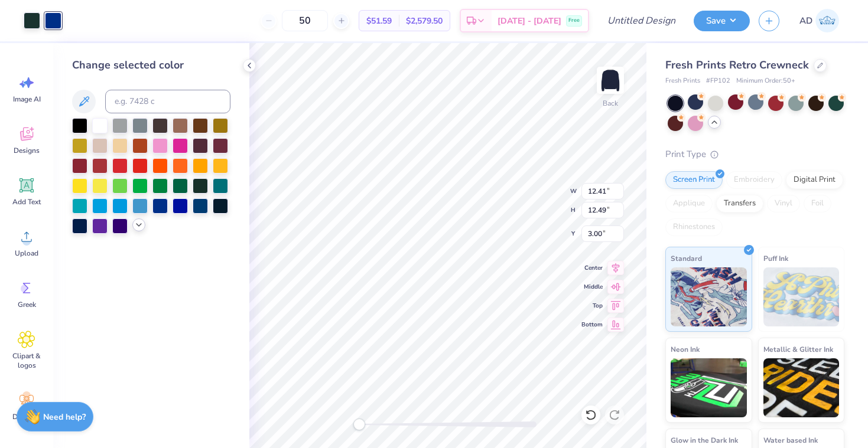
click at [138, 228] on icon at bounding box center [138, 224] width 9 height 9
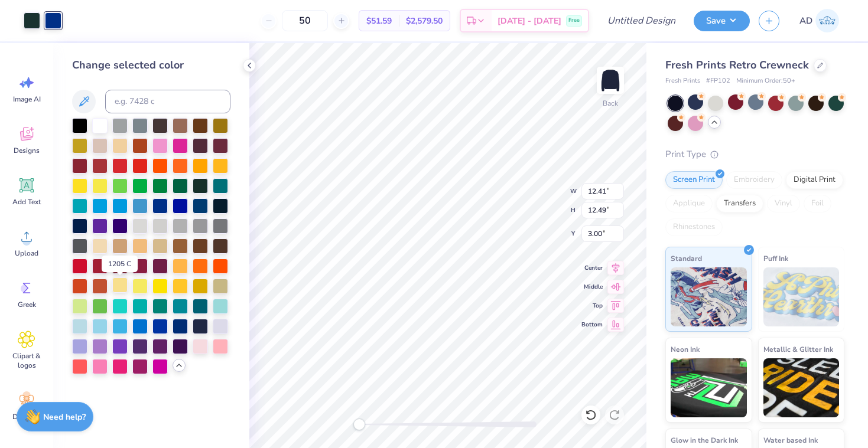
click at [125, 288] on div at bounding box center [119, 285] width 15 height 15
click at [31, 21] on div at bounding box center [32, 19] width 17 height 17
click at [119, 289] on div at bounding box center [119, 285] width 15 height 15
click at [100, 128] on div at bounding box center [99, 124] width 15 height 15
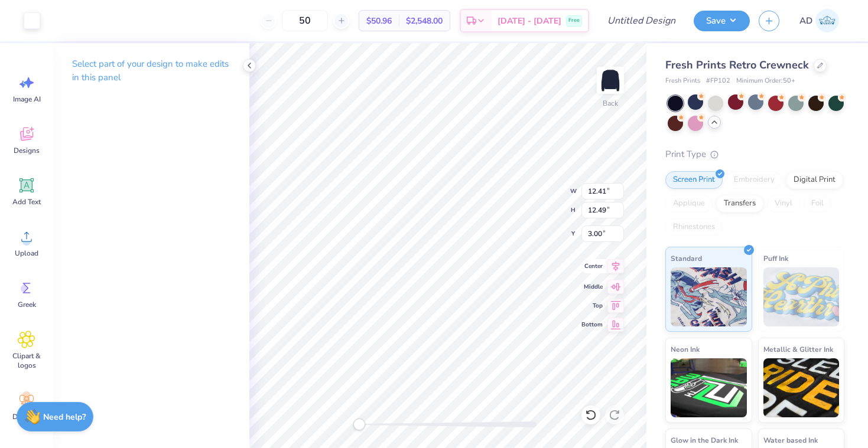
click at [615, 263] on icon at bounding box center [616, 266] width 8 height 10
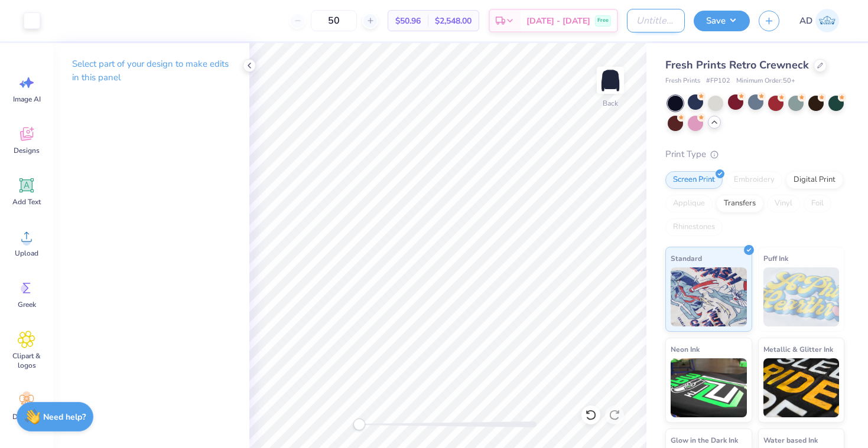
click at [627, 17] on input "Design Title" at bounding box center [656, 21] width 58 height 24
type input "sailing team sweatshirt"
click at [600, 75] on img at bounding box center [610, 80] width 47 height 47
click at [609, 81] on img at bounding box center [610, 80] width 47 height 47
click at [609, 81] on img at bounding box center [610, 81] width 24 height 24
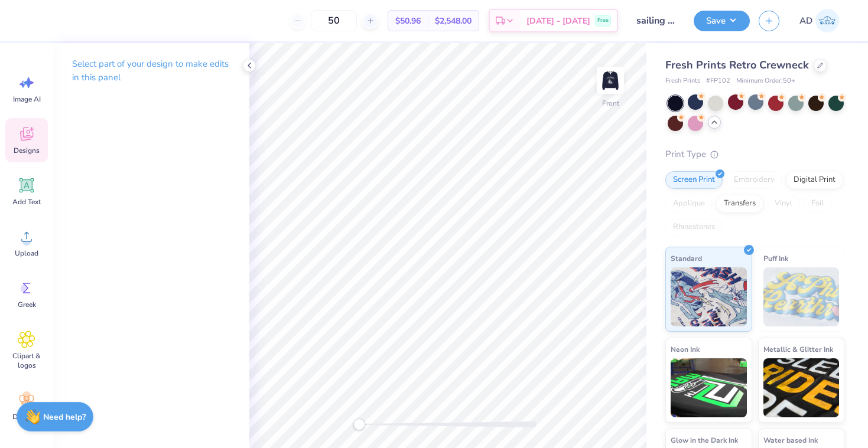
click at [20, 137] on icon at bounding box center [27, 134] width 18 height 18
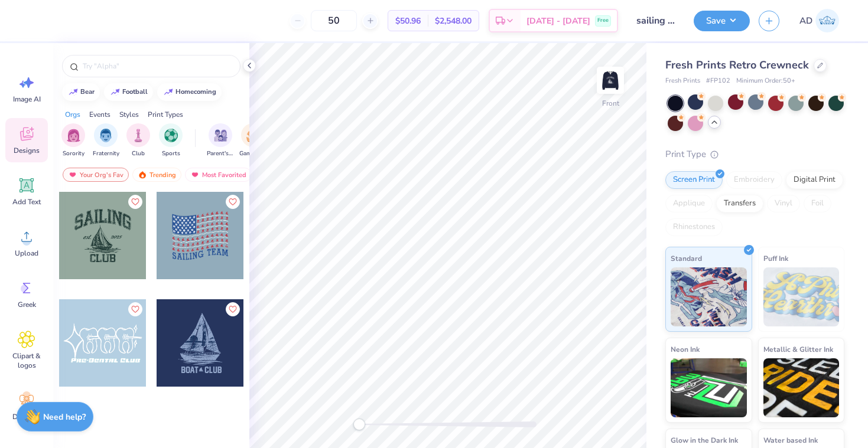
click at [113, 256] on div at bounding box center [102, 235] width 87 height 87
click at [31, 19] on div at bounding box center [32, 19] width 17 height 17
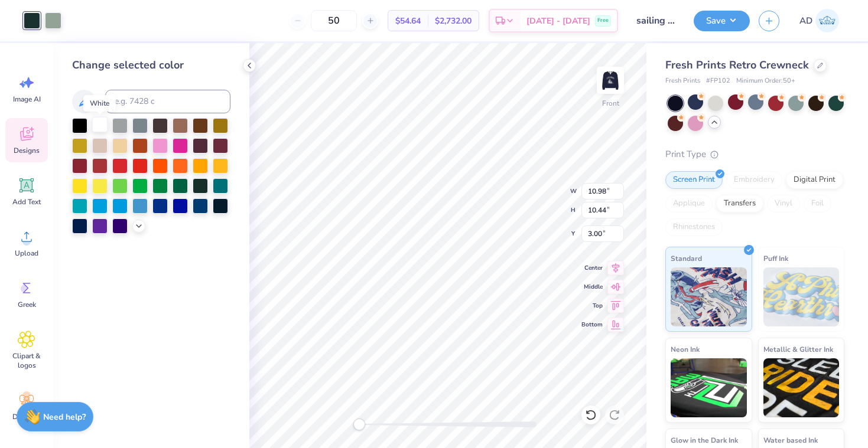
click at [97, 128] on div at bounding box center [99, 124] width 15 height 15
click at [57, 24] on div at bounding box center [53, 19] width 17 height 17
click at [99, 121] on div at bounding box center [99, 124] width 15 height 15
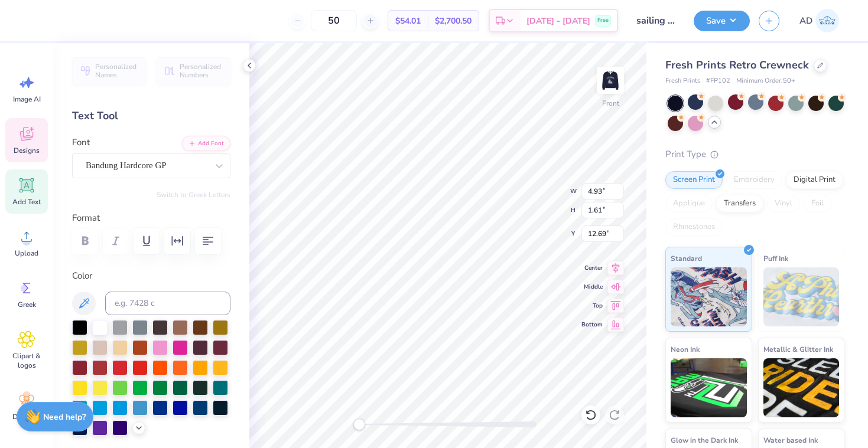
type textarea "C"
type textarea "Gauchos who sail"
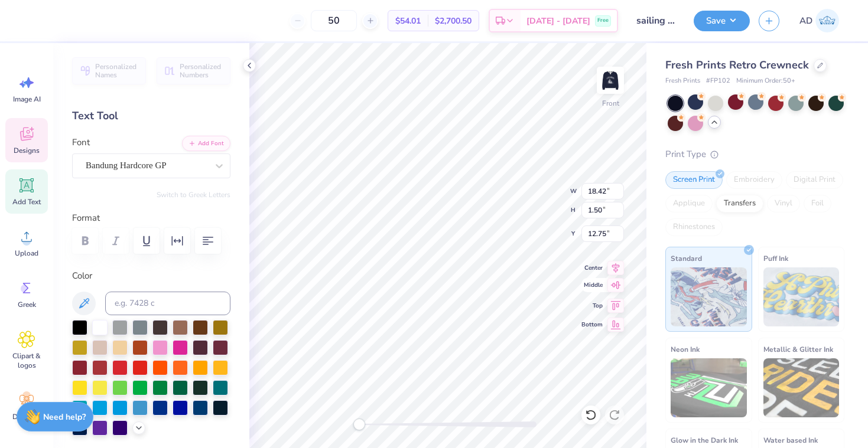
click at [621, 282] on icon at bounding box center [615, 285] width 17 height 14
click at [618, 263] on icon at bounding box center [616, 266] width 8 height 10
click at [614, 310] on icon at bounding box center [615, 304] width 17 height 14
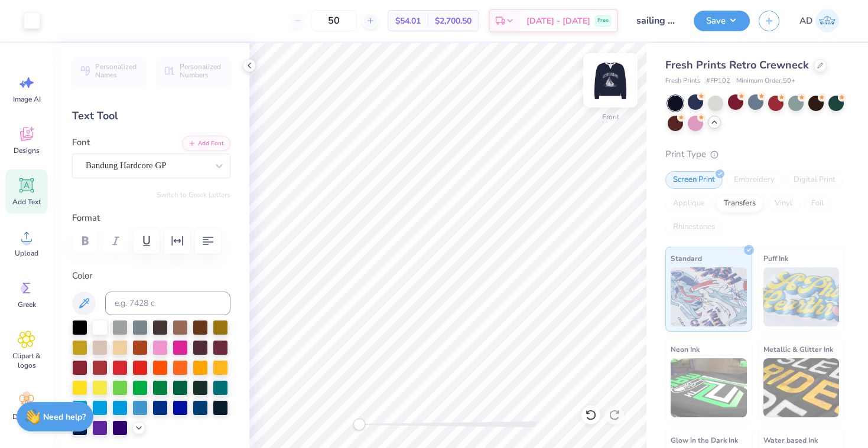
click at [611, 80] on img at bounding box center [610, 80] width 47 height 47
click at [611, 80] on img at bounding box center [610, 81] width 24 height 24
drag, startPoint x: 623, startPoint y: 80, endPoint x: 713, endPoint y: 22, distance: 107.3
click at [622, 80] on img at bounding box center [610, 81] width 24 height 24
click at [713, 22] on button "Save" at bounding box center [721, 19] width 56 height 21
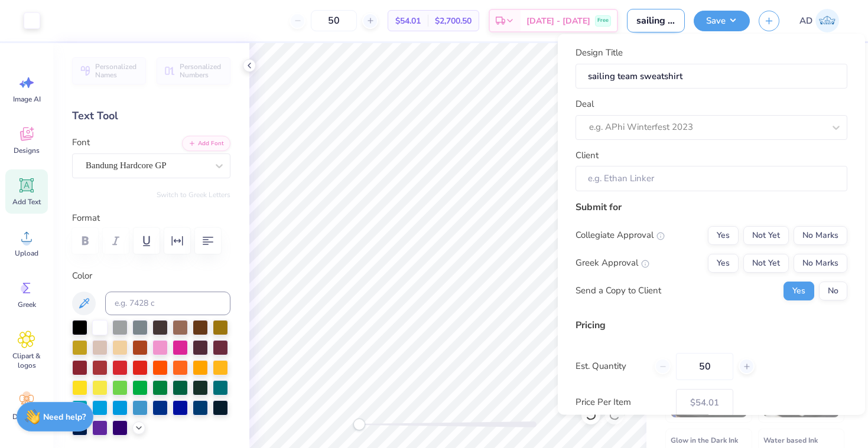
click at [648, 22] on input "sailing team sweatshirt" at bounding box center [656, 21] width 58 height 24
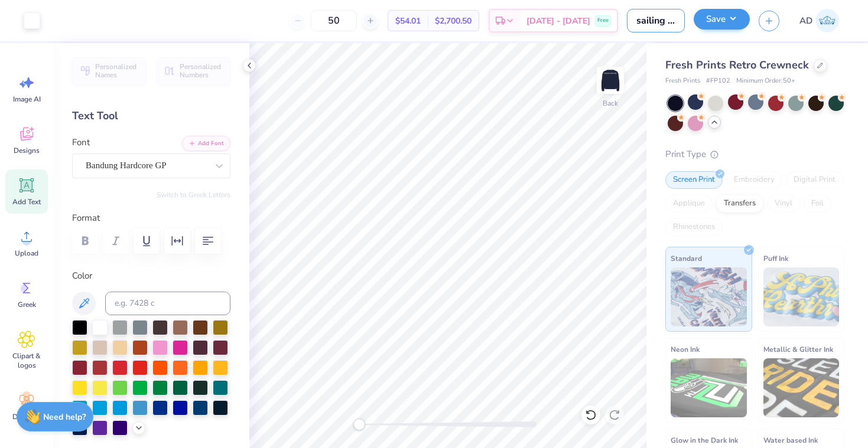
drag, startPoint x: 648, startPoint y: 22, endPoint x: 734, endPoint y: 25, distance: 85.7
click at [651, 19] on input "sailing team sweatshirt" at bounding box center [656, 21] width 58 height 24
drag, startPoint x: 677, startPoint y: 21, endPoint x: 653, endPoint y: 22, distance: 24.8
click at [653, 22] on input "sailing team sweatshirt" at bounding box center [656, 21] width 58 height 24
type input "sailing team crewneck"
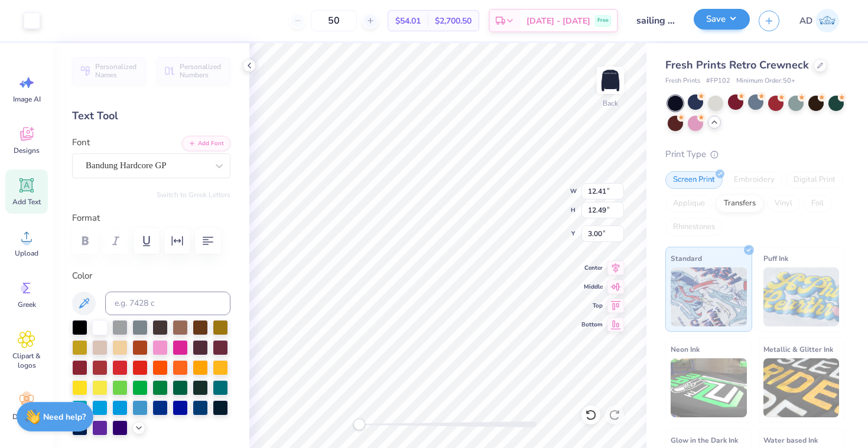
click at [723, 15] on button "Save" at bounding box center [721, 19] width 56 height 21
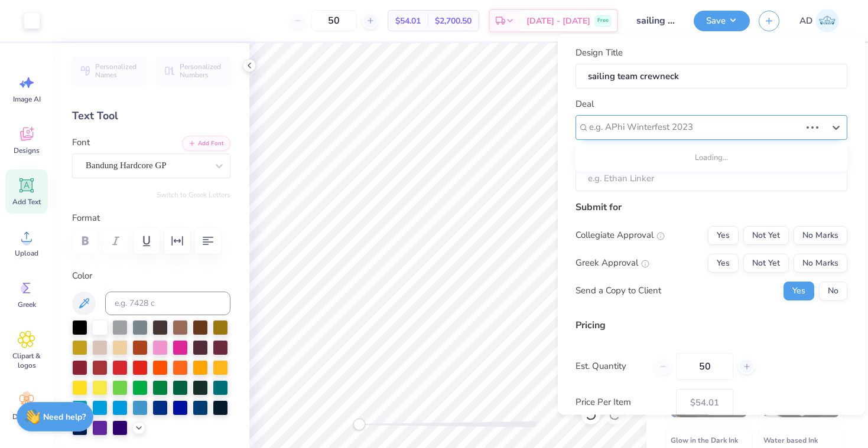
click at [693, 128] on div at bounding box center [694, 127] width 211 height 16
click at [690, 154] on div "sailing team merch" at bounding box center [711, 158] width 262 height 19
type input "[PERSON_NAME]"
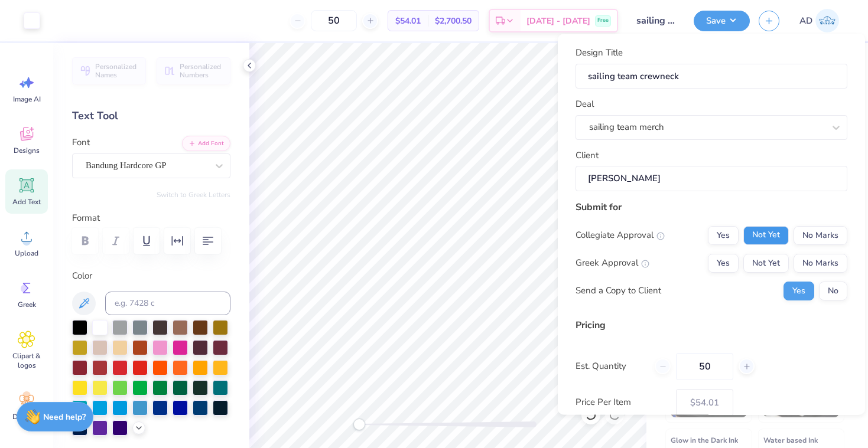
click at [773, 227] on button "Not Yet" at bounding box center [765, 235] width 45 height 19
click at [816, 262] on button "No Marks" at bounding box center [820, 262] width 54 height 19
type input "$54.01"
click at [662, 360] on div "50" at bounding box center [704, 366] width 100 height 27
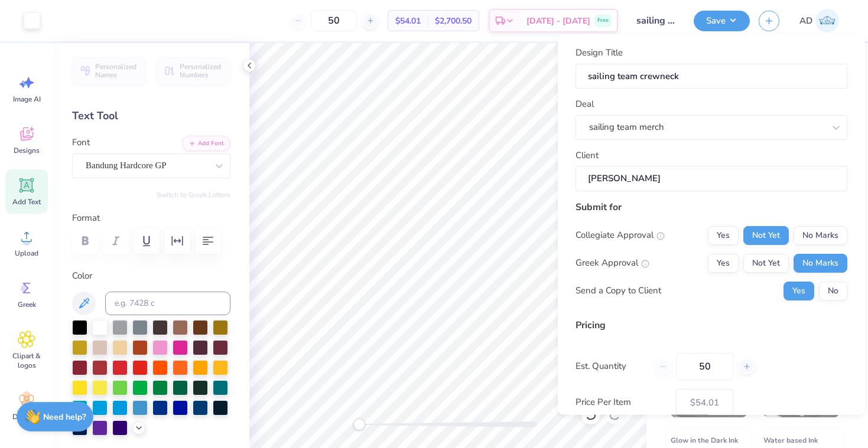
click at [662, 360] on div "50" at bounding box center [704, 366] width 100 height 27
drag, startPoint x: 714, startPoint y: 364, endPoint x: 693, endPoint y: 364, distance: 20.7
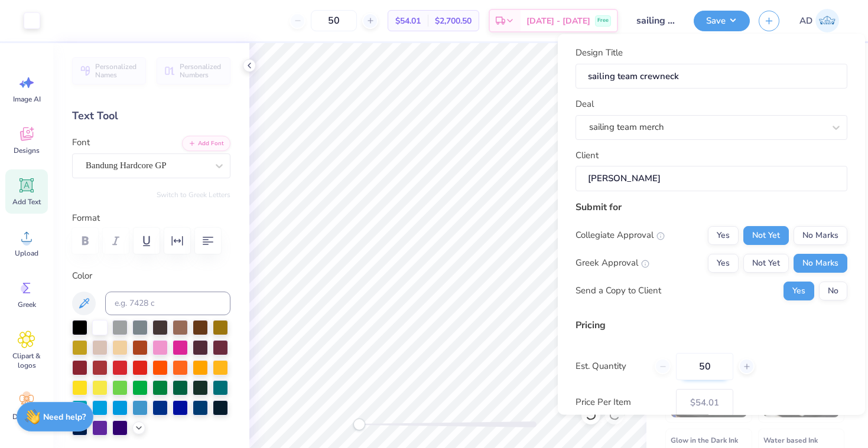
click at [693, 364] on input "50" at bounding box center [704, 366] width 57 height 27
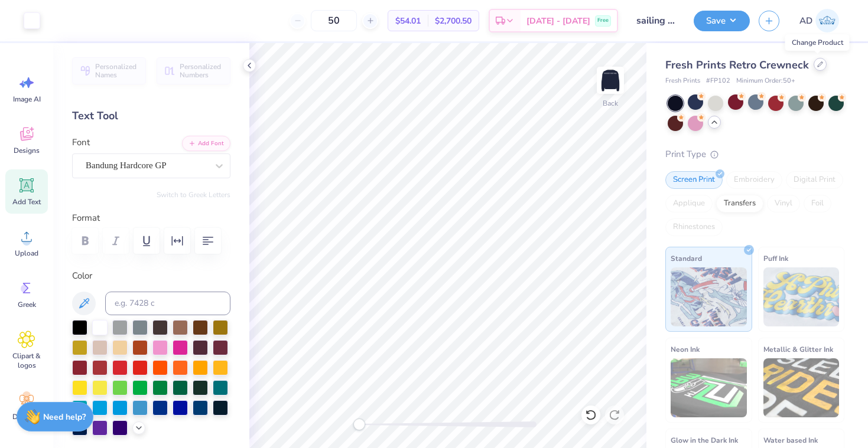
click at [820, 66] on icon at bounding box center [820, 64] width 6 height 6
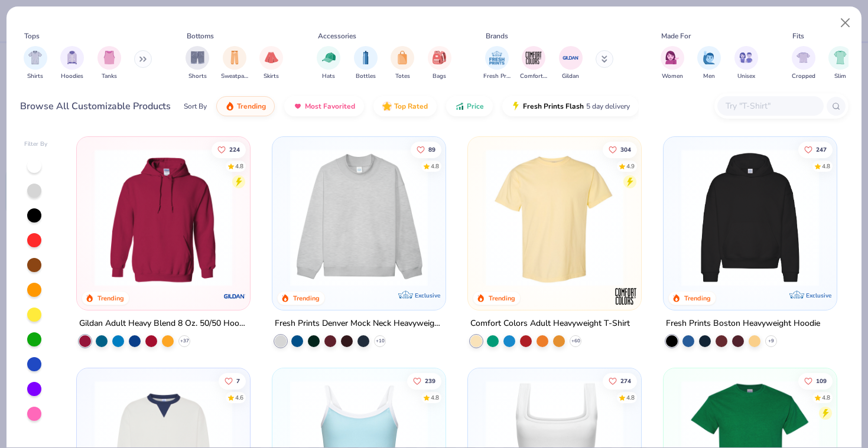
click at [139, 59] on button at bounding box center [143, 59] width 18 height 18
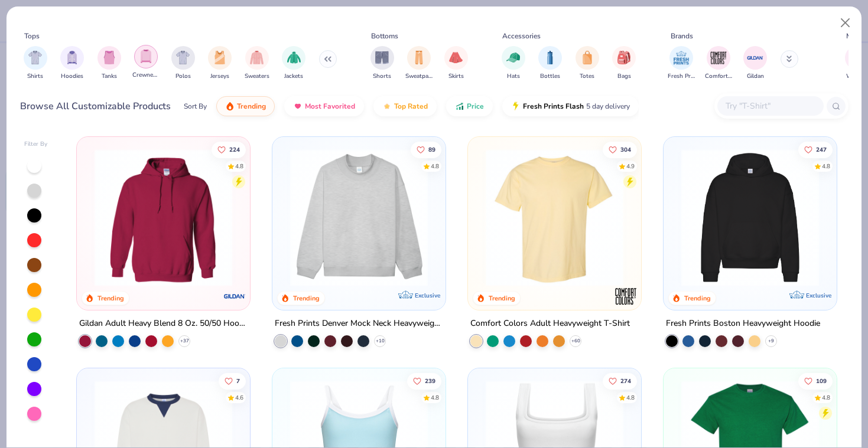
click at [142, 58] on img "filter for Crewnecks" at bounding box center [145, 57] width 13 height 14
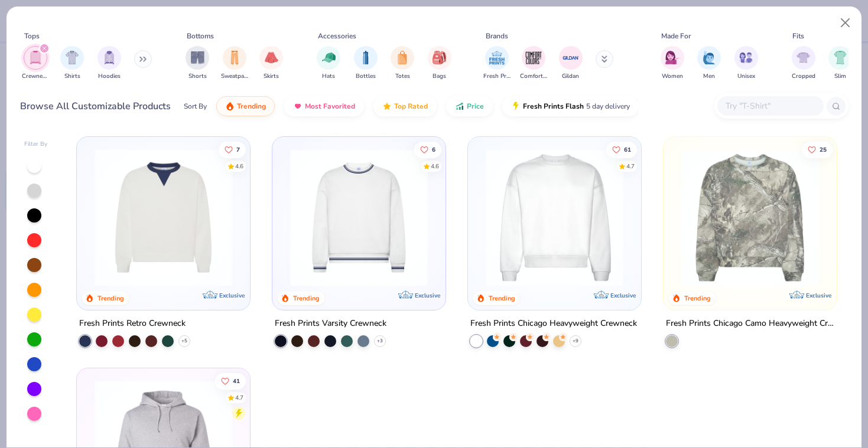
click at [390, 265] on img at bounding box center [358, 218] width 149 height 138
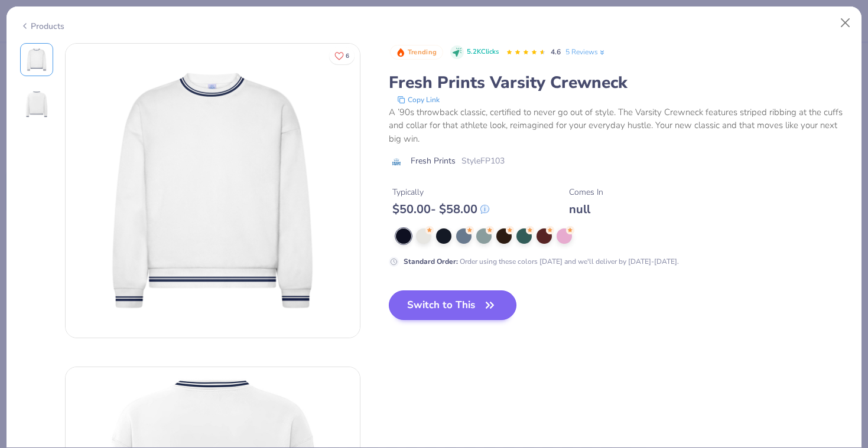
click at [442, 309] on button "Switch to This" at bounding box center [453, 306] width 128 height 30
click at [487, 307] on icon "button" at bounding box center [489, 305] width 17 height 17
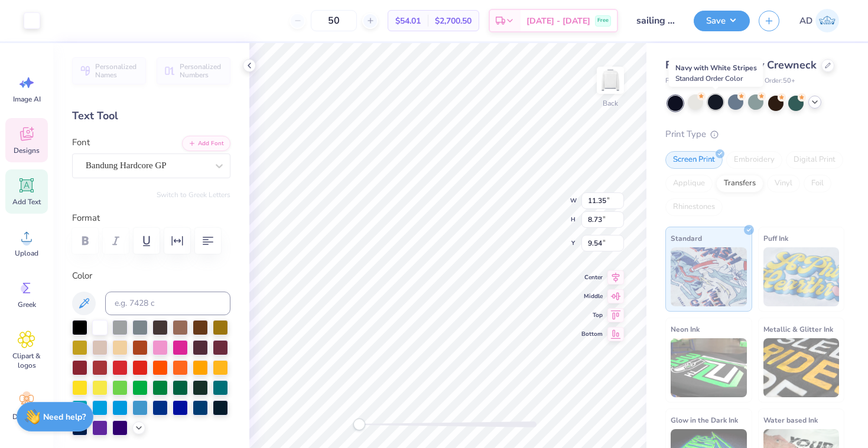
click at [714, 102] on div at bounding box center [715, 102] width 15 height 15
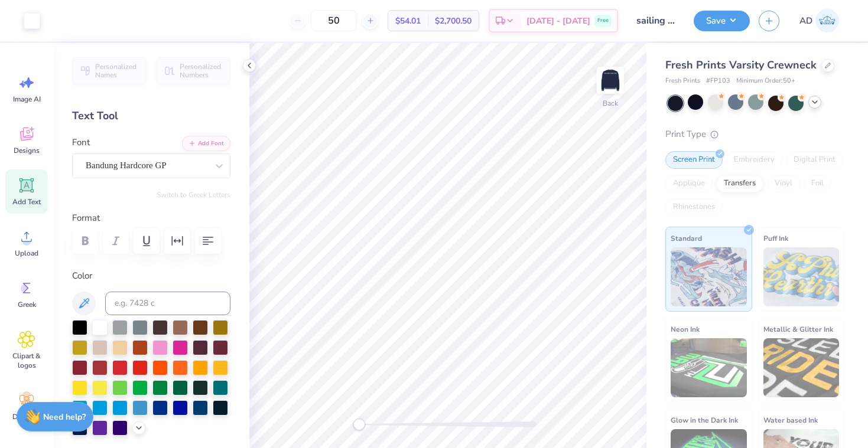
click at [310, 22] on div "50" at bounding box center [333, 20] width 89 height 21
click at [826, 64] on icon at bounding box center [827, 64] width 5 height 5
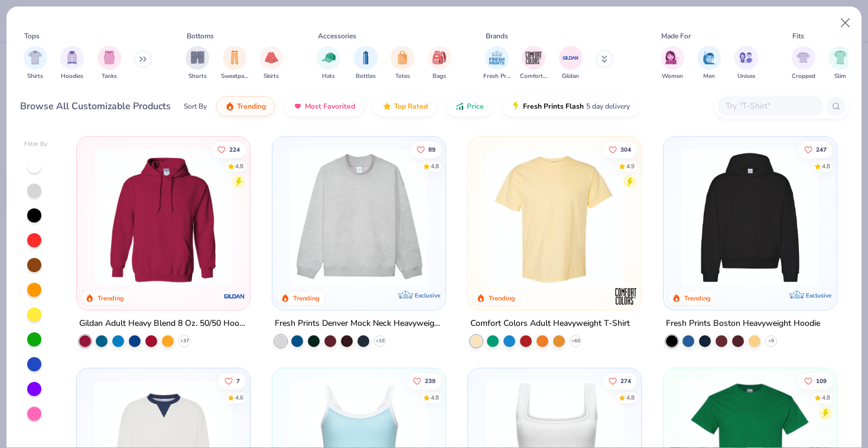
click at [146, 57] on icon at bounding box center [142, 59] width 7 height 6
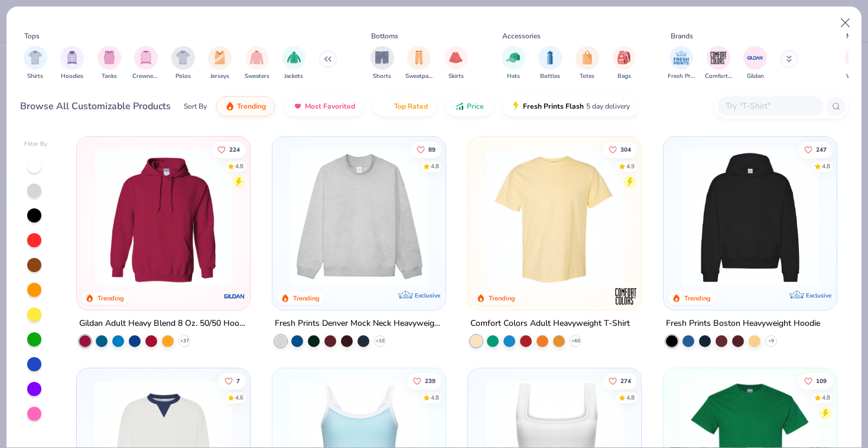
click at [148, 57] on img "filter for Crewnecks" at bounding box center [145, 58] width 13 height 14
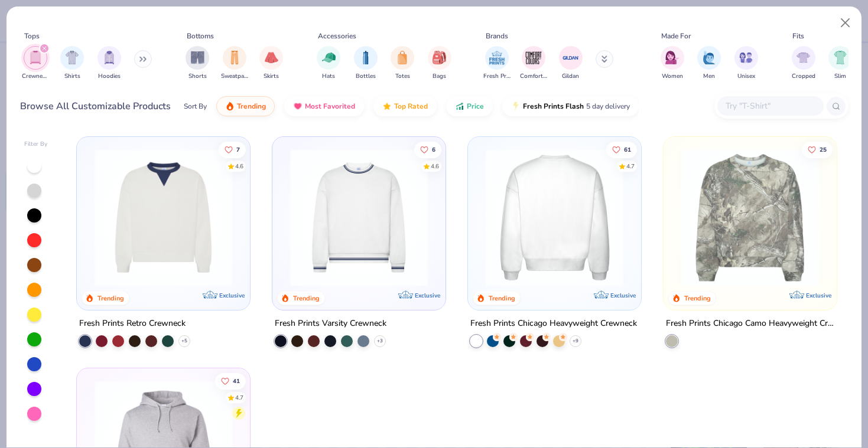
click at [563, 231] on img at bounding box center [554, 218] width 149 height 138
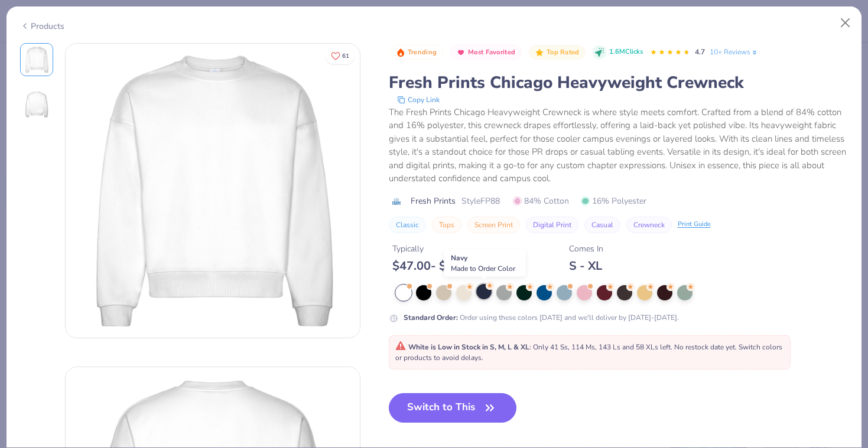
click at [483, 294] on div at bounding box center [483, 291] width 15 height 15
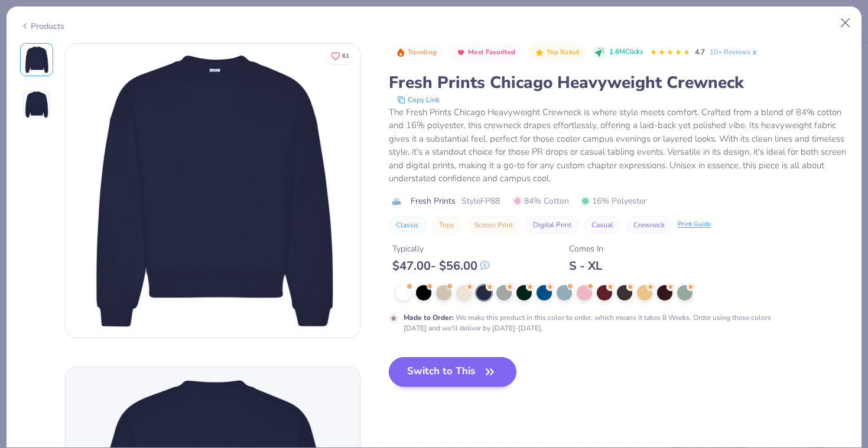
click at [462, 370] on button "Switch to This" at bounding box center [453, 372] width 128 height 30
click at [432, 370] on button "Switch to This" at bounding box center [453, 372] width 128 height 30
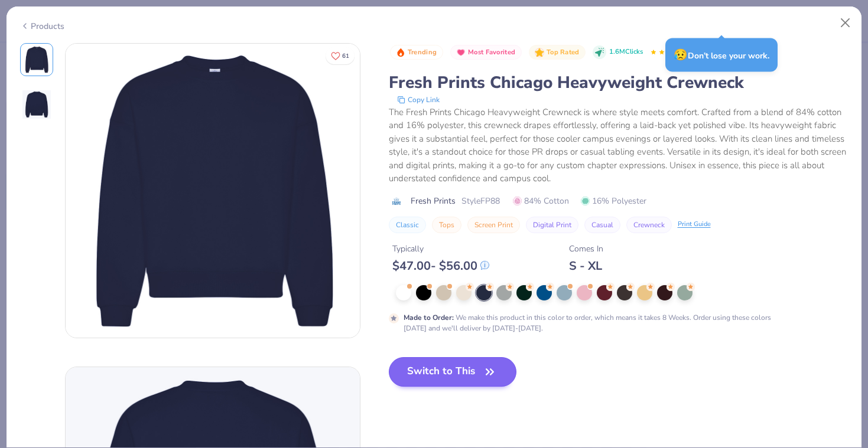
click at [433, 370] on button "Switch to This" at bounding box center [453, 372] width 128 height 30
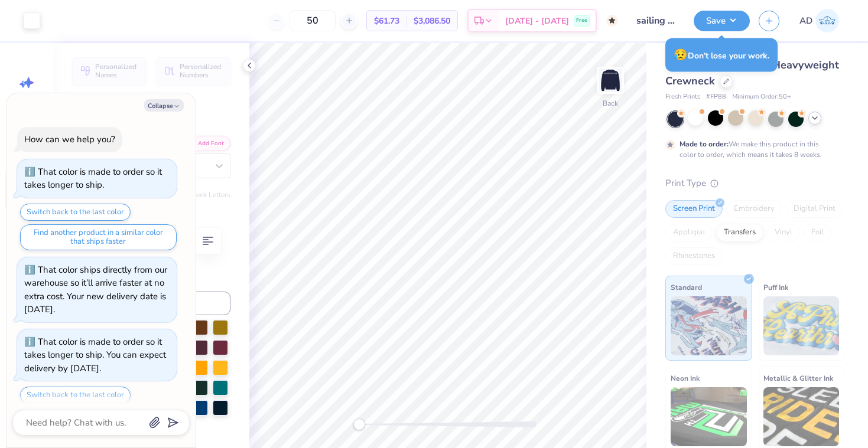
scroll to position [36, 0]
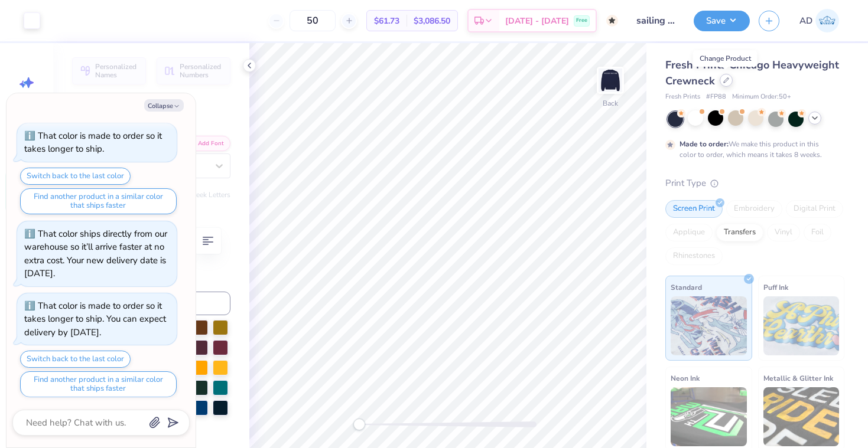
click at [724, 82] on icon at bounding box center [726, 80] width 6 height 6
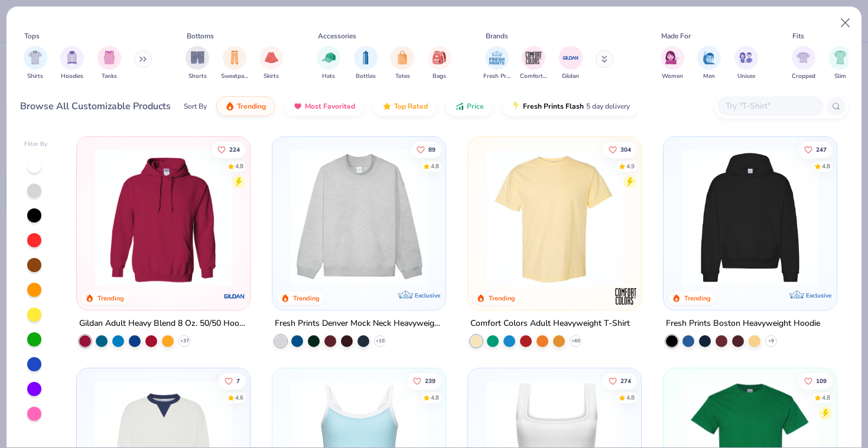
click at [139, 58] on button at bounding box center [143, 59] width 18 height 18
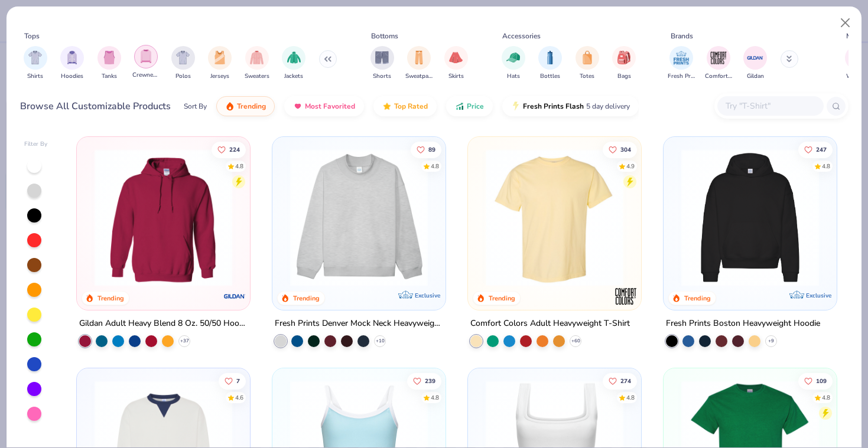
click at [147, 58] on img "filter for Crewnecks" at bounding box center [145, 57] width 13 height 14
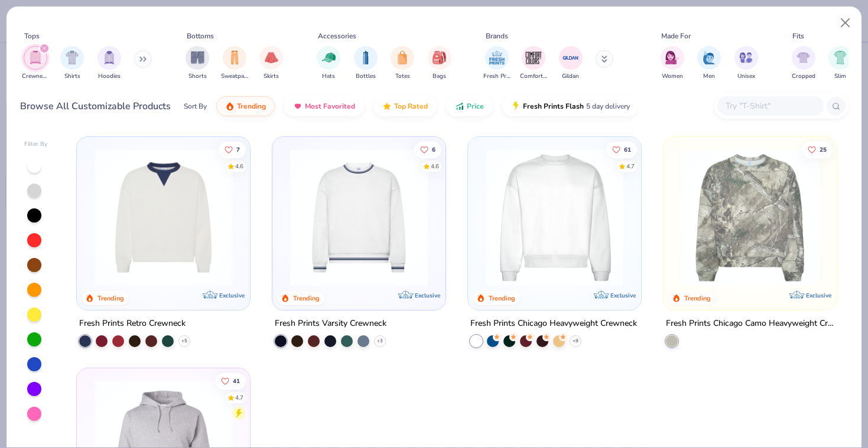
click at [143, 233] on img at bounding box center [163, 218] width 149 height 138
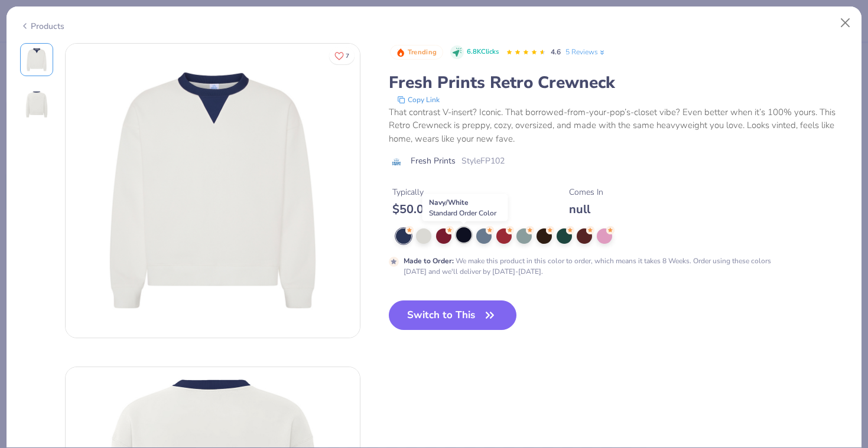
click at [460, 239] on div at bounding box center [463, 234] width 15 height 15
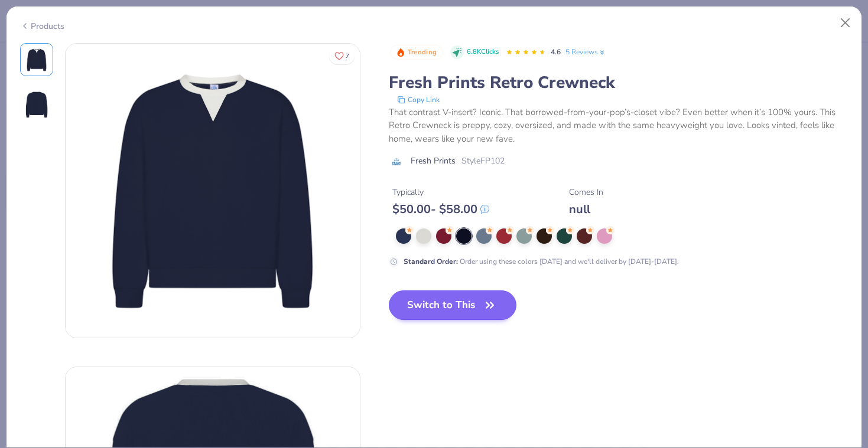
click at [464, 310] on button "Switch to This" at bounding box center [453, 306] width 128 height 30
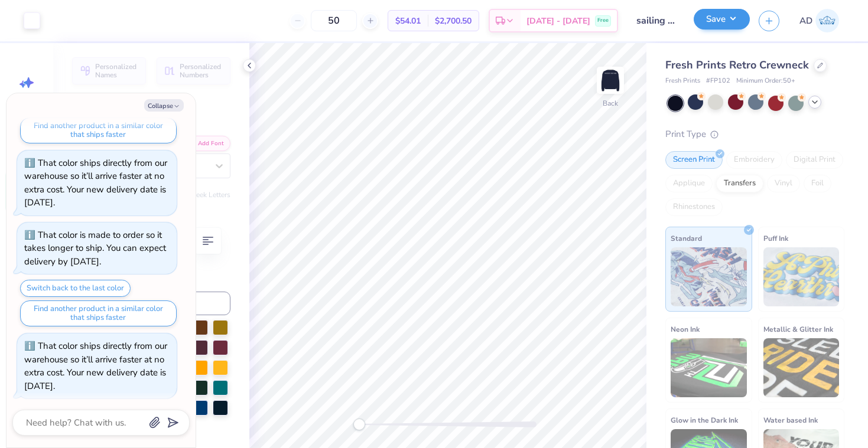
click at [734, 18] on button "Save" at bounding box center [721, 19] width 56 height 21
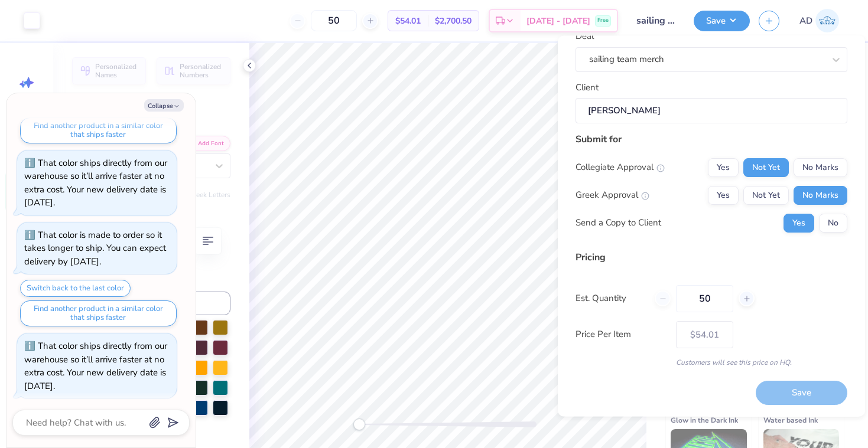
scroll to position [69, 0]
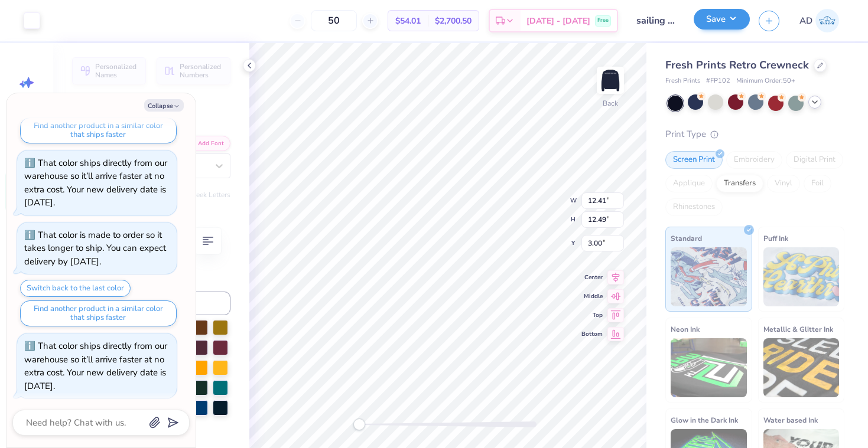
click at [736, 25] on button "Save" at bounding box center [721, 19] width 56 height 21
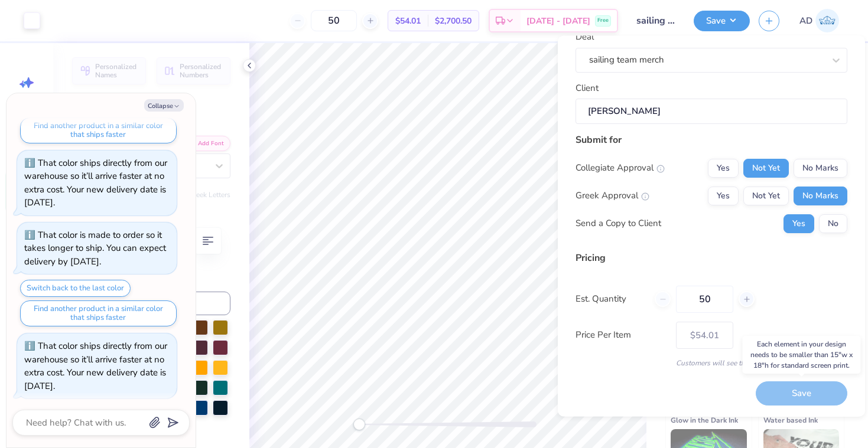
click at [788, 390] on div "Save" at bounding box center [801, 394] width 92 height 24
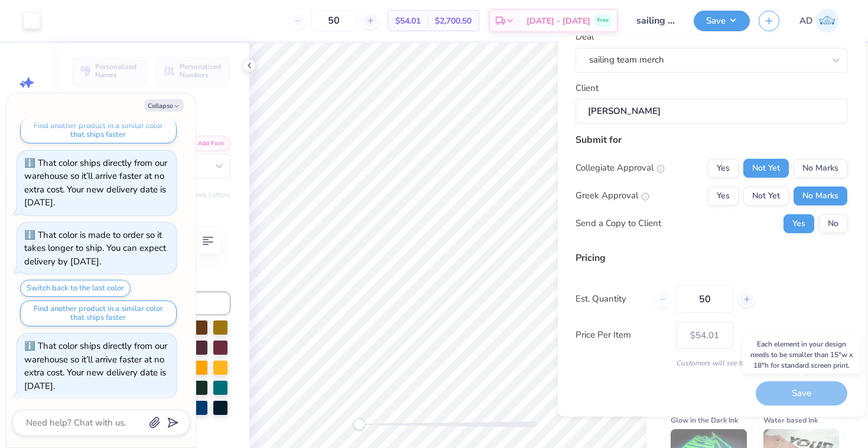
click at [788, 390] on div "Save" at bounding box center [801, 394] width 92 height 24
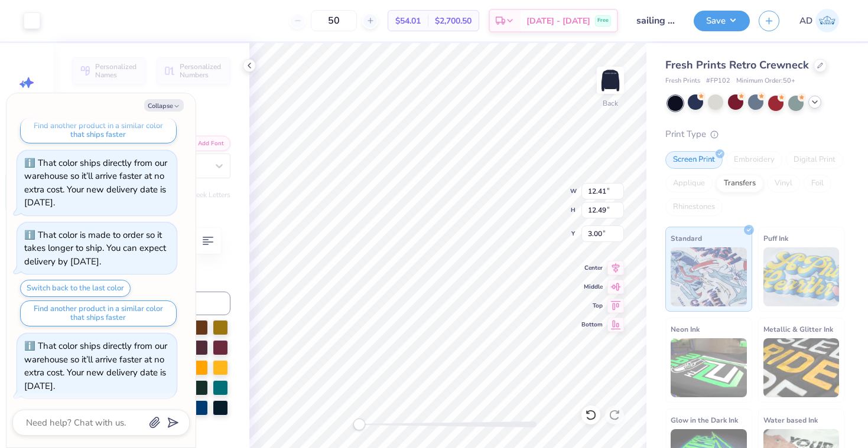
type textarea "x"
type input "11.86"
type input "11.94"
type textarea "x"
type input "10.94"
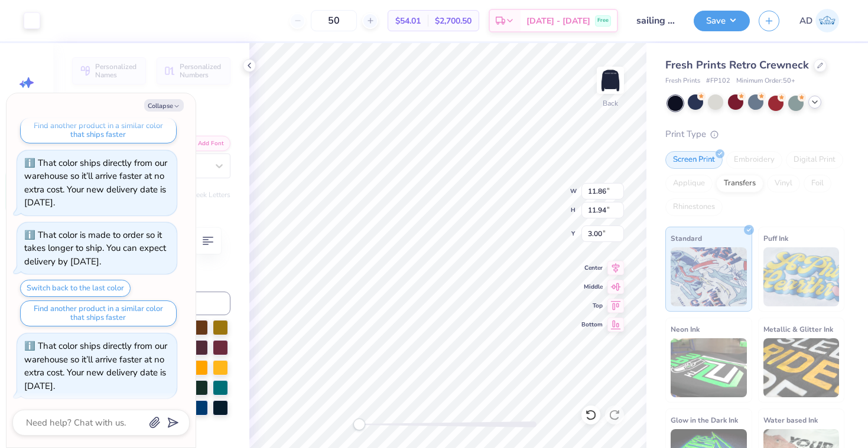
type input "11.01"
click at [605, 191] on input "10.94" at bounding box center [602, 191] width 43 height 17
click at [576, 188] on div "Back W 10.94 10.94 " H 11.01 11.01 " Y 3.00 3.00 " Center Middle Top Bottom" at bounding box center [447, 245] width 397 height 405
type textarea "x"
click at [599, 190] on input "10.94" at bounding box center [602, 191] width 43 height 17
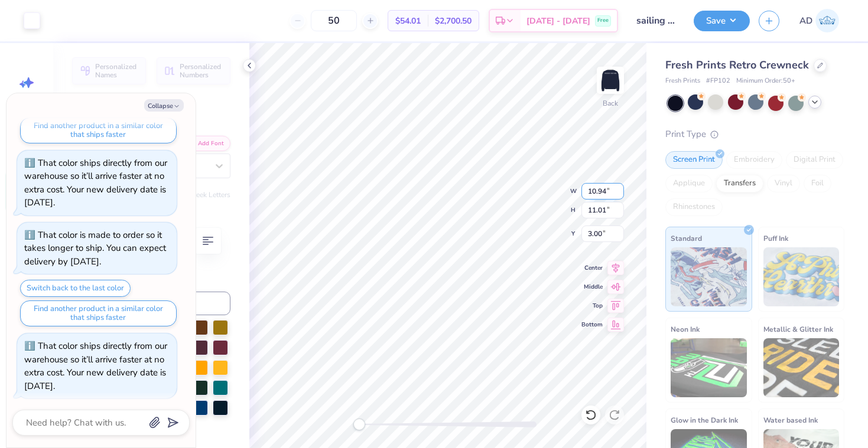
drag, startPoint x: 610, startPoint y: 190, endPoint x: 591, endPoint y: 190, distance: 18.3
click at [591, 190] on input "10.94" at bounding box center [602, 191] width 43 height 17
type input "11.5"
type textarea "x"
type input "11.50"
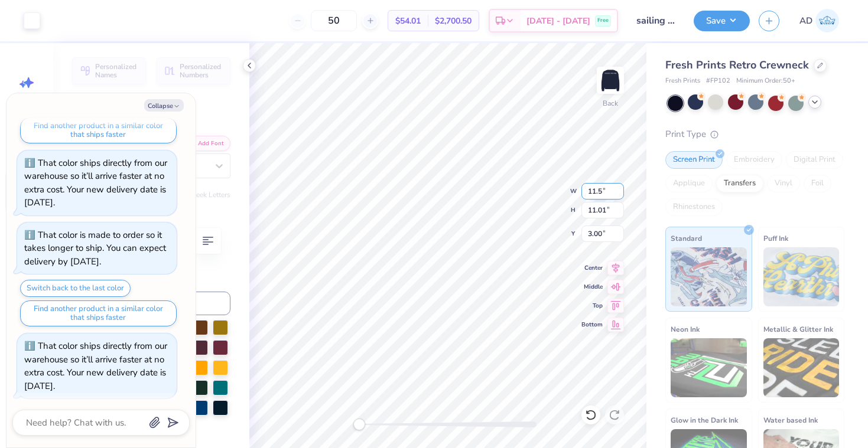
type input "11.58"
type input "2.72"
click at [615, 265] on icon at bounding box center [616, 266] width 8 height 10
click at [741, 22] on button "Save" at bounding box center [721, 19] width 56 height 21
type textarea "x"
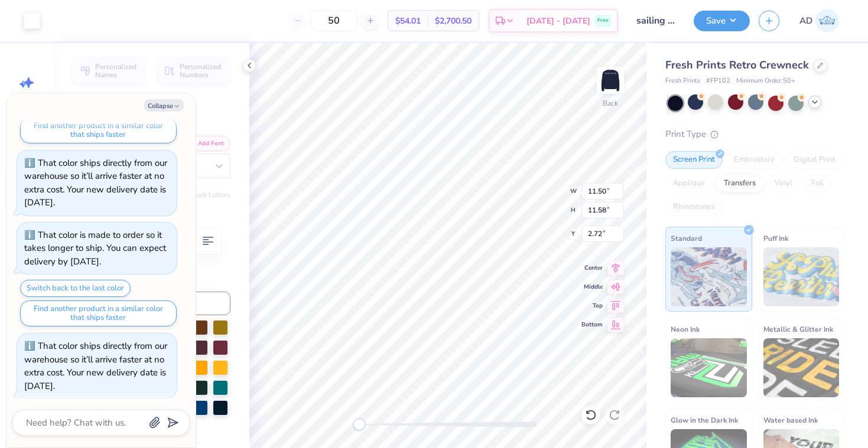
type input "12.52"
type input "12.60"
click at [613, 262] on icon at bounding box center [615, 266] width 17 height 14
click at [605, 79] on img at bounding box center [610, 80] width 47 height 47
click at [738, 17] on button "Save" at bounding box center [721, 19] width 56 height 21
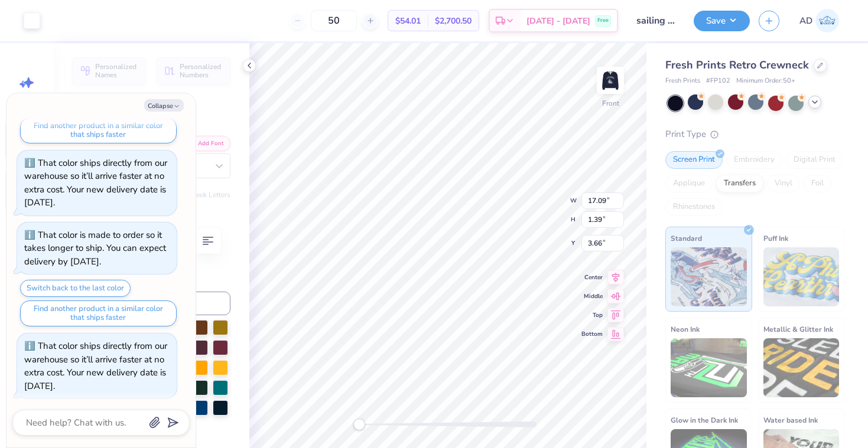
type textarea "x"
drag, startPoint x: 606, startPoint y: 201, endPoint x: 592, endPoint y: 201, distance: 14.2
click at [592, 201] on input "17.09" at bounding box center [602, 201] width 43 height 17
type input "15"
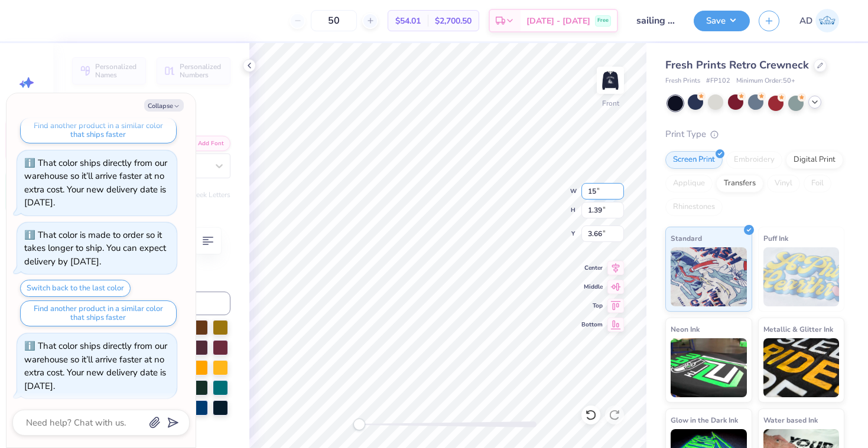
type textarea "x"
type input "15.00"
type input "1.22"
type input "3.74"
click at [615, 268] on icon at bounding box center [615, 266] width 17 height 14
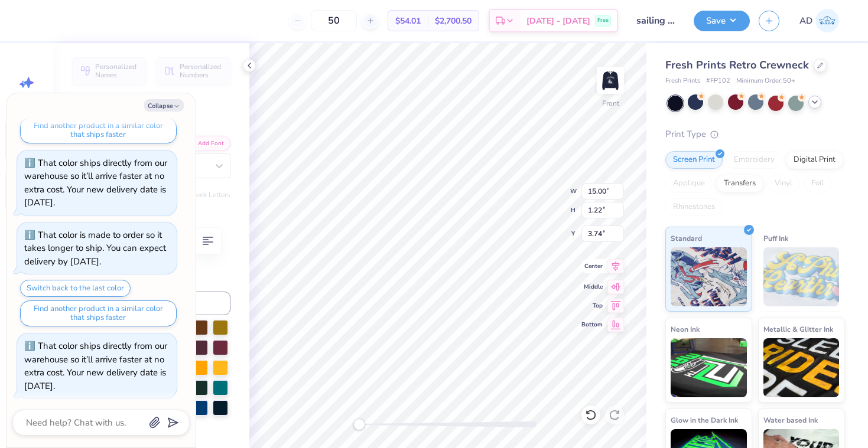
click at [621, 268] on icon at bounding box center [615, 266] width 17 height 14
click at [725, 27] on button "Save" at bounding box center [721, 19] width 56 height 21
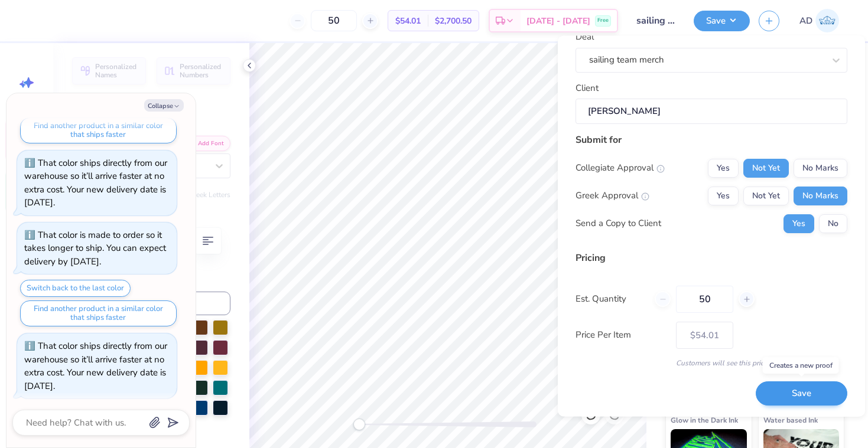
click at [783, 387] on button "Save" at bounding box center [801, 394] width 92 height 24
type textarea "x"
type input "– –"
type textarea "x"
type input "$54.01"
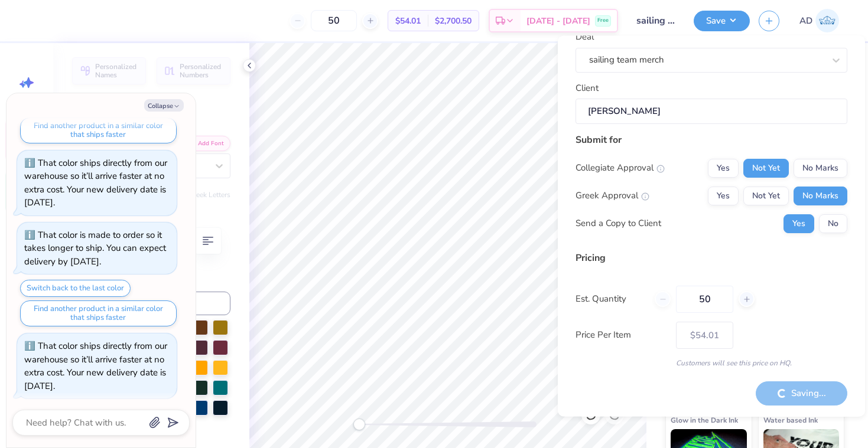
type textarea "x"
type input "– –"
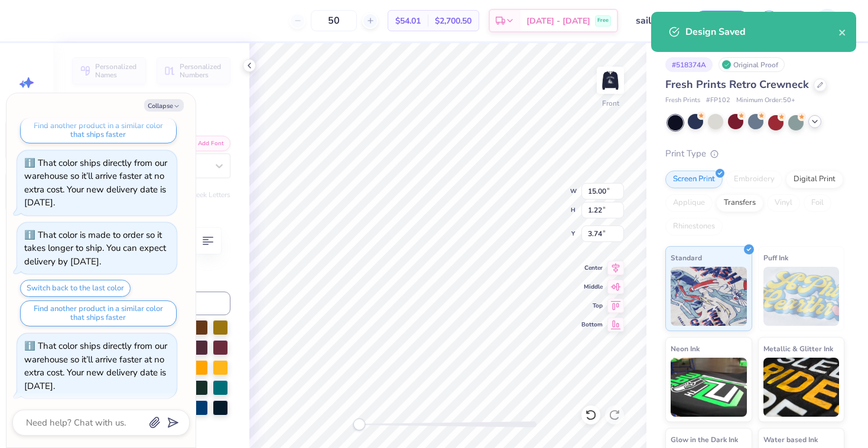
type textarea "x"
type input "$54.01"
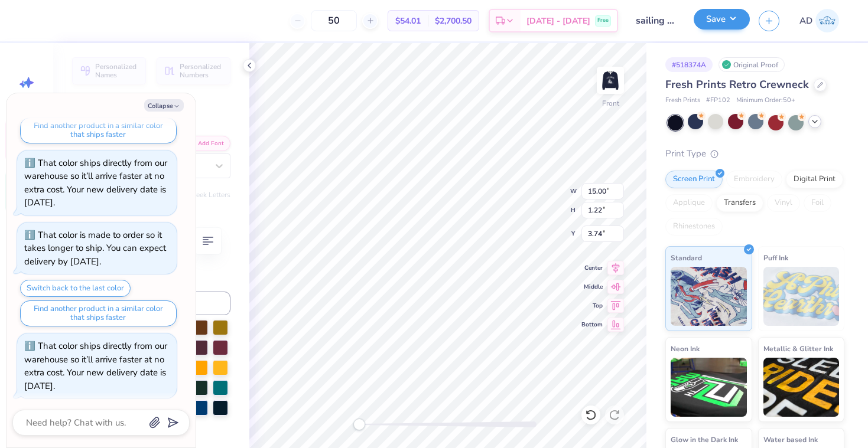
click at [731, 17] on button "Save" at bounding box center [721, 19] width 56 height 21
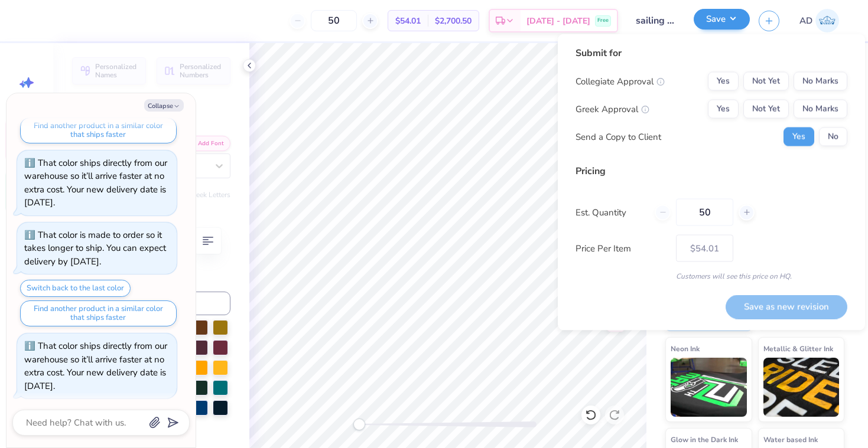
type textarea "x"
type input "– –"
type textarea "x"
type input "$54.01"
click at [820, 24] on img at bounding box center [827, 21] width 24 height 24
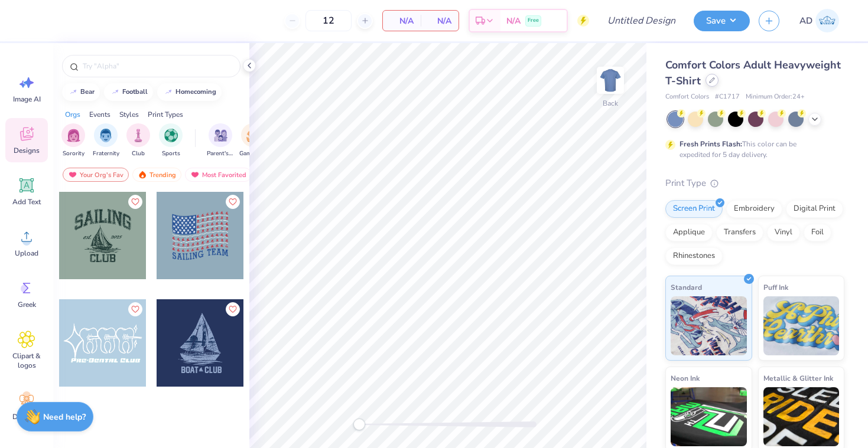
click at [714, 82] on div at bounding box center [711, 80] width 13 height 13
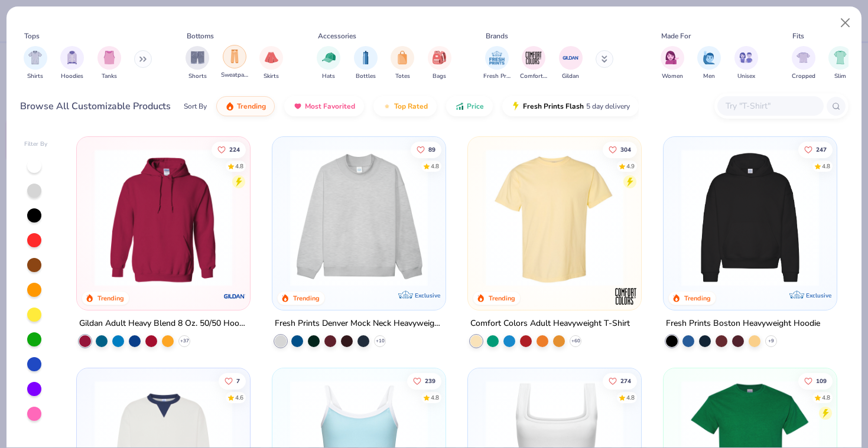
click at [233, 58] on img "filter for Sweatpants" at bounding box center [234, 57] width 13 height 14
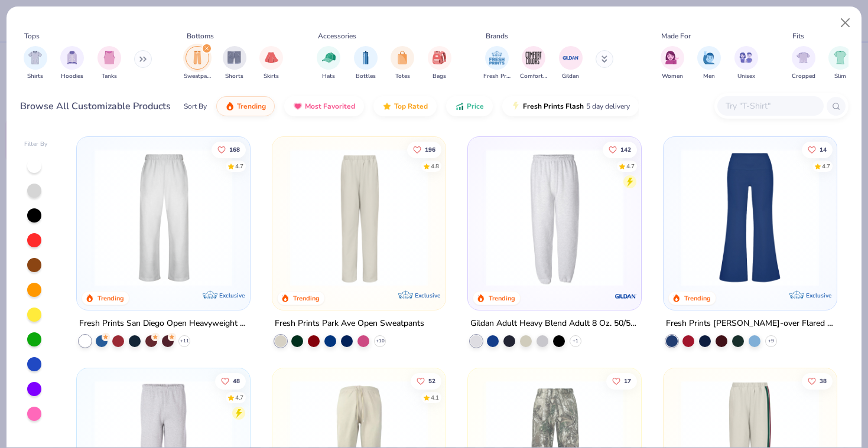
click at [129, 200] on img at bounding box center [163, 218] width 149 height 138
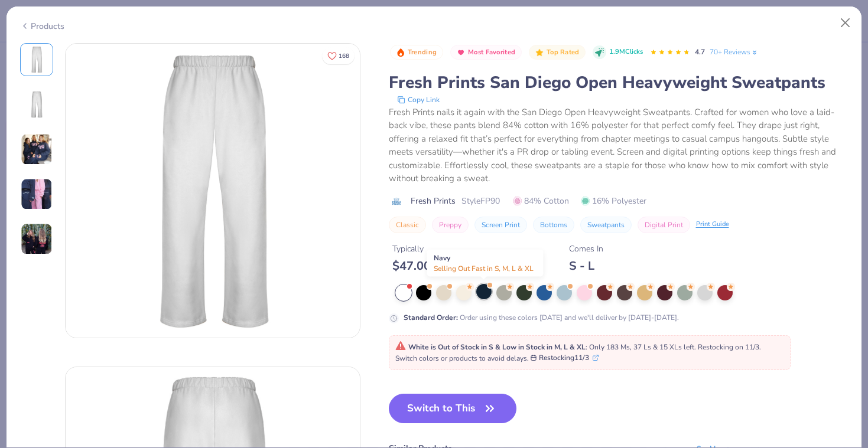
click at [478, 286] on div at bounding box center [483, 291] width 15 height 15
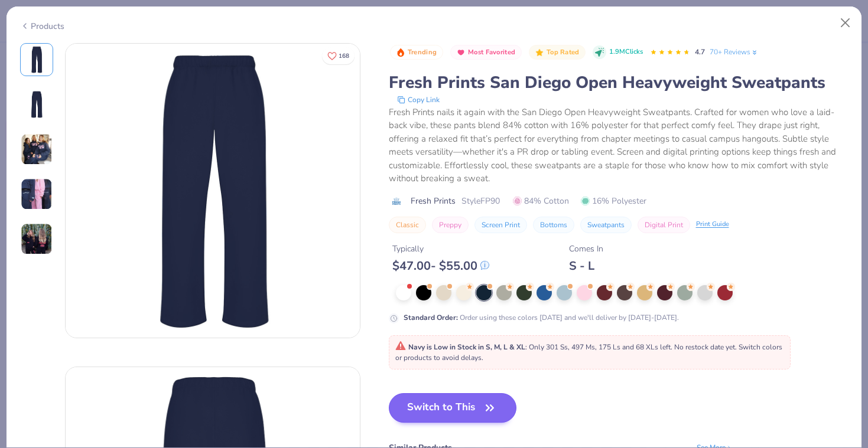
click at [485, 401] on icon "button" at bounding box center [489, 408] width 17 height 17
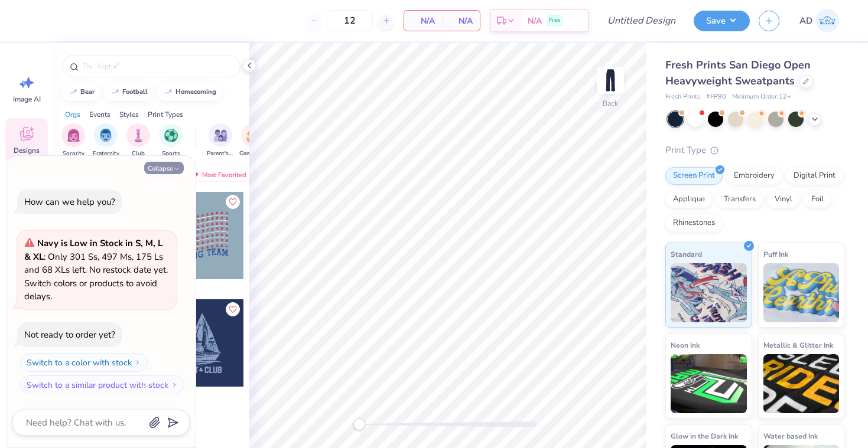
click at [163, 168] on button "Collapse" at bounding box center [164, 168] width 40 height 12
type textarea "x"
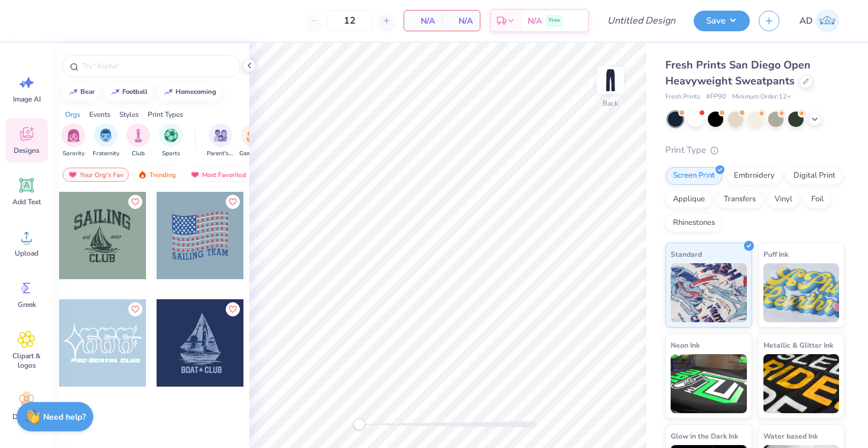
click at [105, 226] on div at bounding box center [15, 235] width 262 height 87
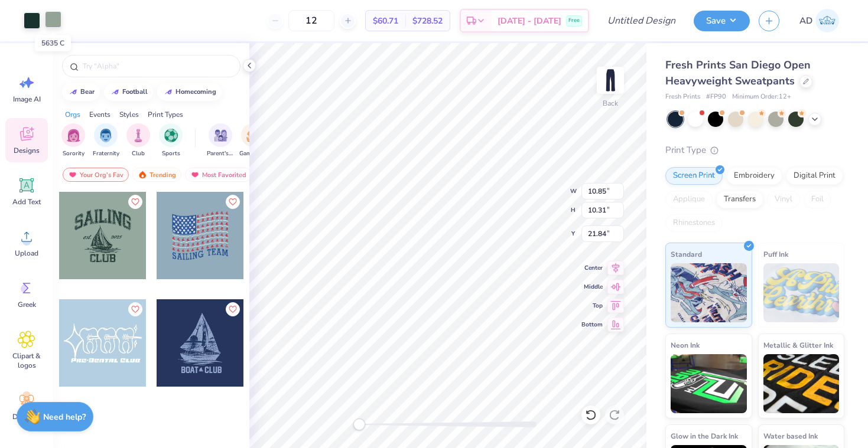
click at [54, 18] on div at bounding box center [53, 19] width 17 height 17
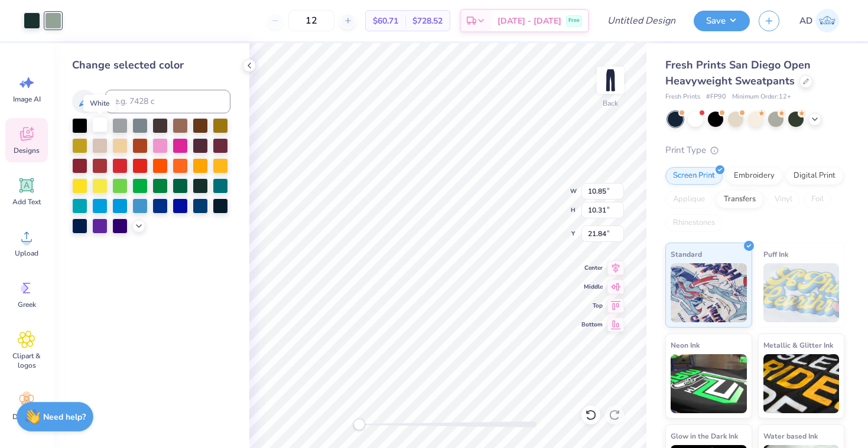
click at [99, 131] on div at bounding box center [99, 124] width 15 height 15
click at [34, 17] on div at bounding box center [32, 19] width 17 height 17
click at [102, 125] on div at bounding box center [99, 124] width 15 height 15
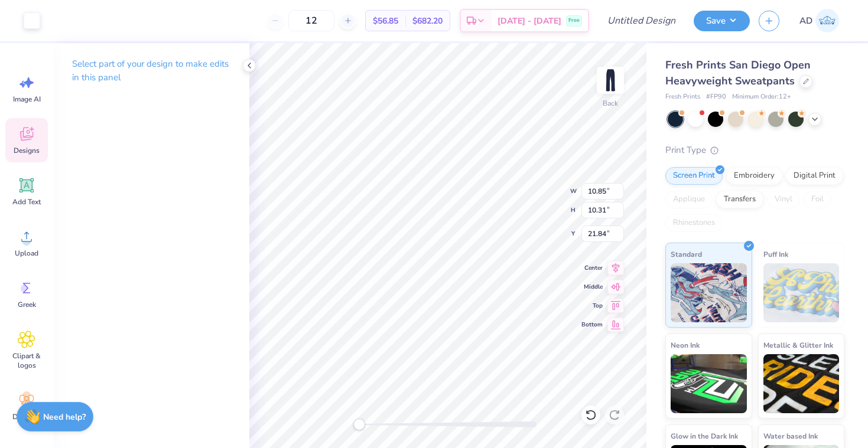
type input "6.49"
type input "6.17"
click at [359, 419] on div "Accessibility label" at bounding box center [359, 425] width 12 height 12
type input "2.47"
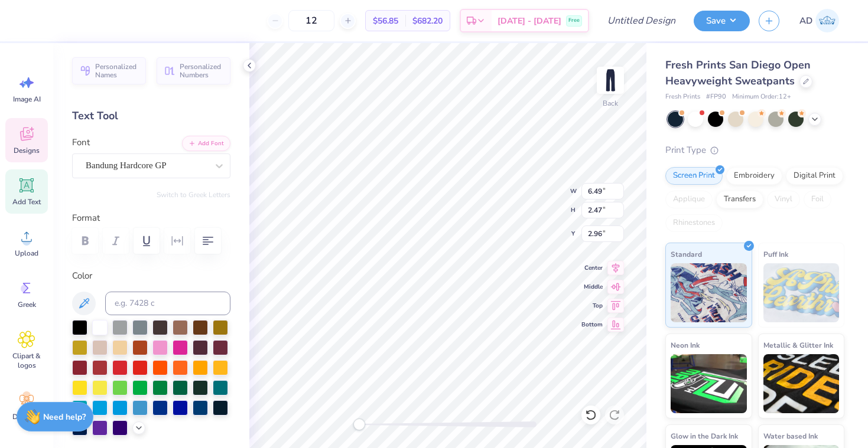
type textarea "UCSB"
type input "2.91"
type input "0.95"
type input "8.18"
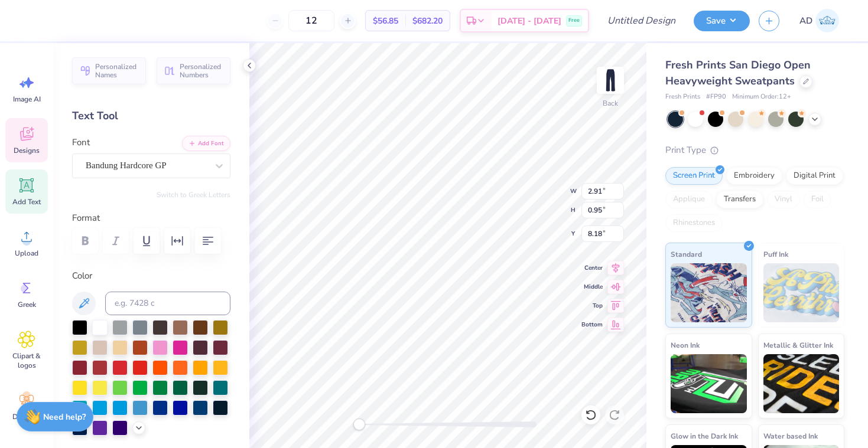
type textarea "Sailing"
click at [616, 266] on icon at bounding box center [615, 266] width 17 height 14
type input "5.43"
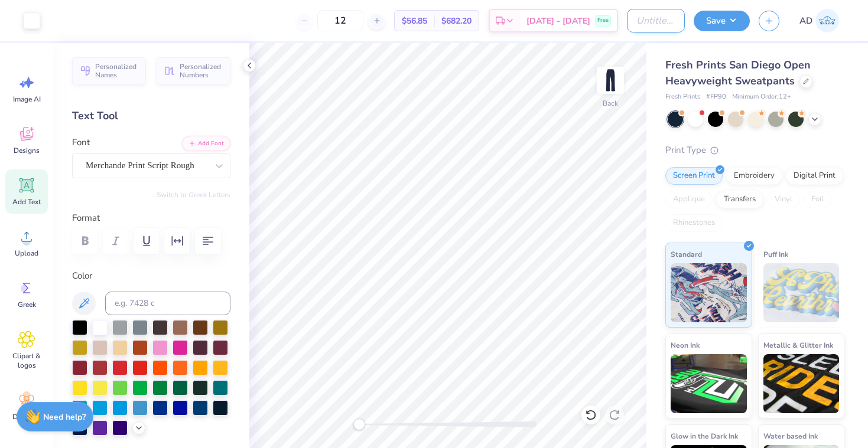
click at [654, 18] on input "Design Title" at bounding box center [656, 21] width 58 height 24
type input "sailing team sweatpants"
click at [718, 15] on button "Save" at bounding box center [721, 19] width 56 height 21
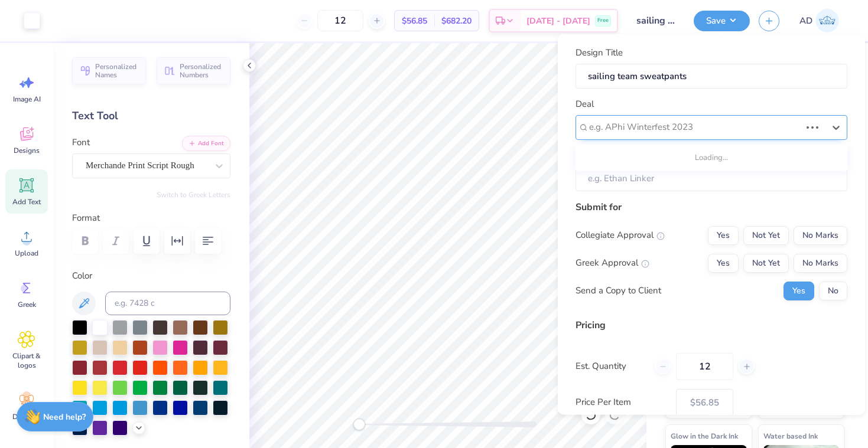
click at [712, 132] on div at bounding box center [694, 127] width 211 height 16
click at [711, 155] on div "sailing team merch" at bounding box center [711, 158] width 262 height 19
type input "[PERSON_NAME]"
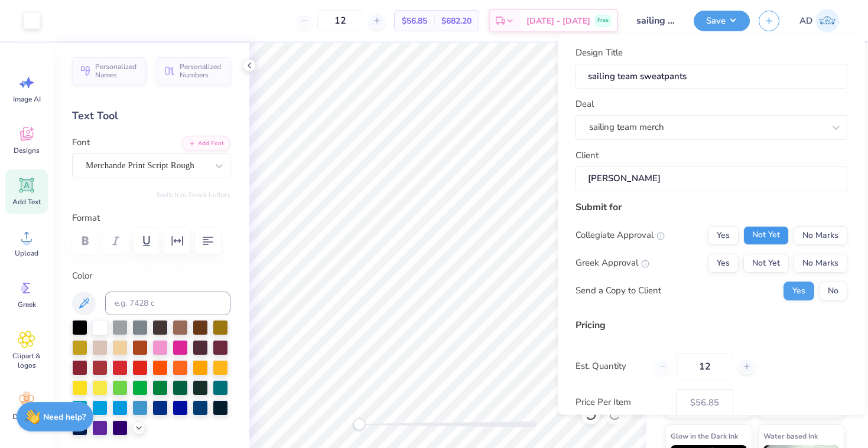
click at [753, 229] on button "Not Yet" at bounding box center [765, 235] width 45 height 19
click at [816, 259] on button "No Marks" at bounding box center [820, 262] width 54 height 19
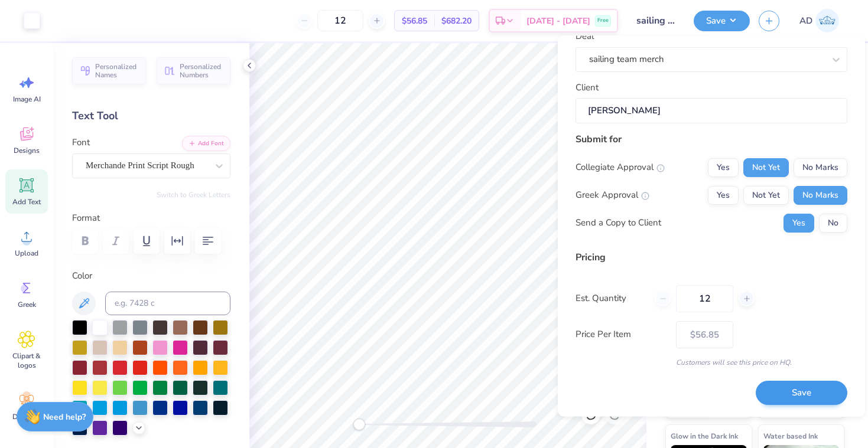
scroll to position [69, 0]
click at [774, 395] on button "Save" at bounding box center [801, 394] width 92 height 24
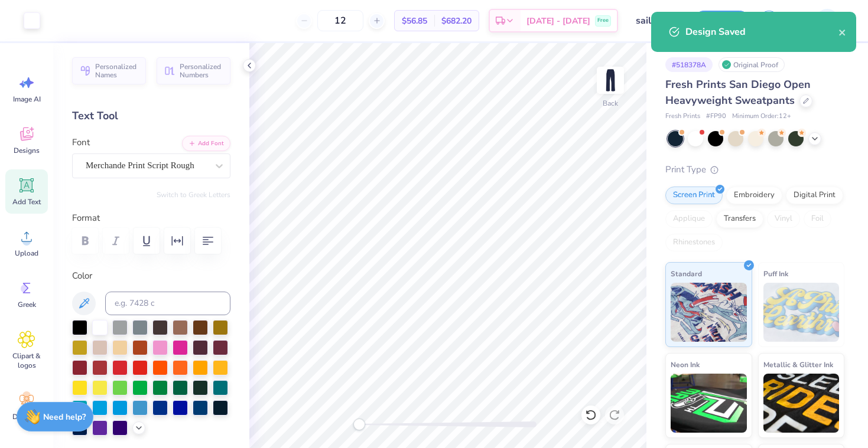
type input "$56.85"
